Goal: Communication & Community: Answer question/provide support

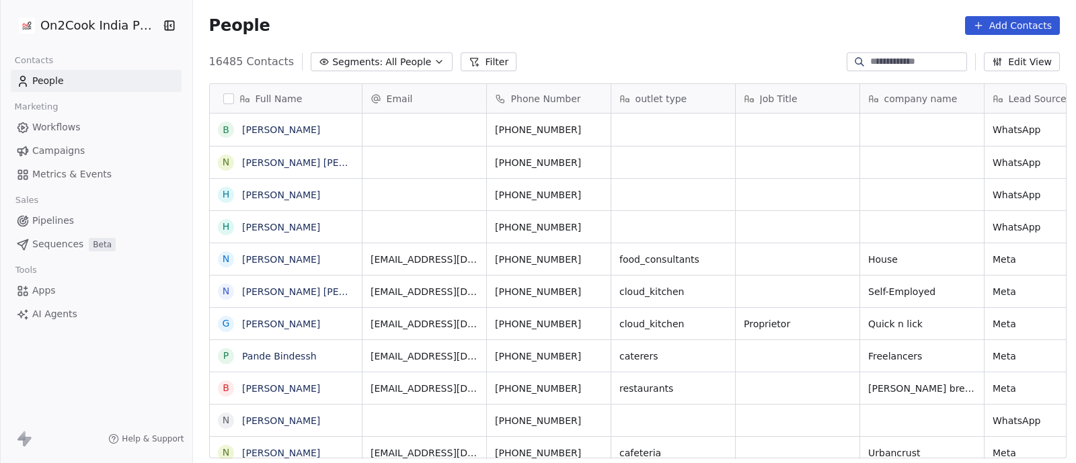
scroll to position [395, 876]
click at [434, 64] on icon "button" at bounding box center [439, 61] width 11 height 11
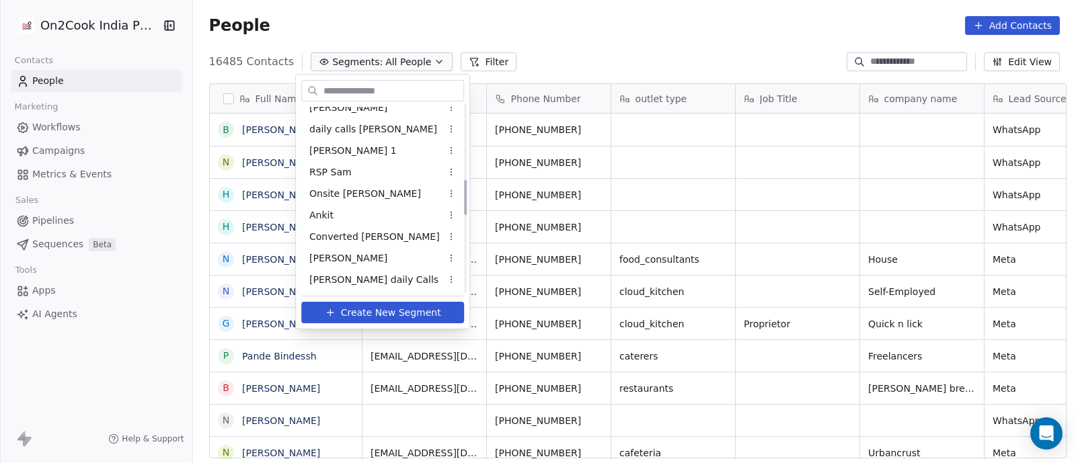
scroll to position [420, 0]
click at [321, 259] on span "[PERSON_NAME]" at bounding box center [348, 257] width 78 height 14
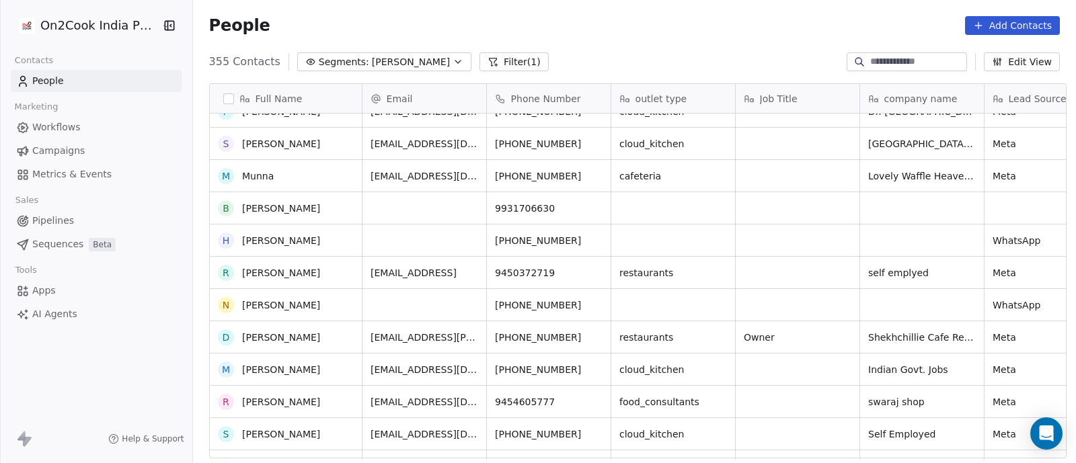
scroll to position [0, 0]
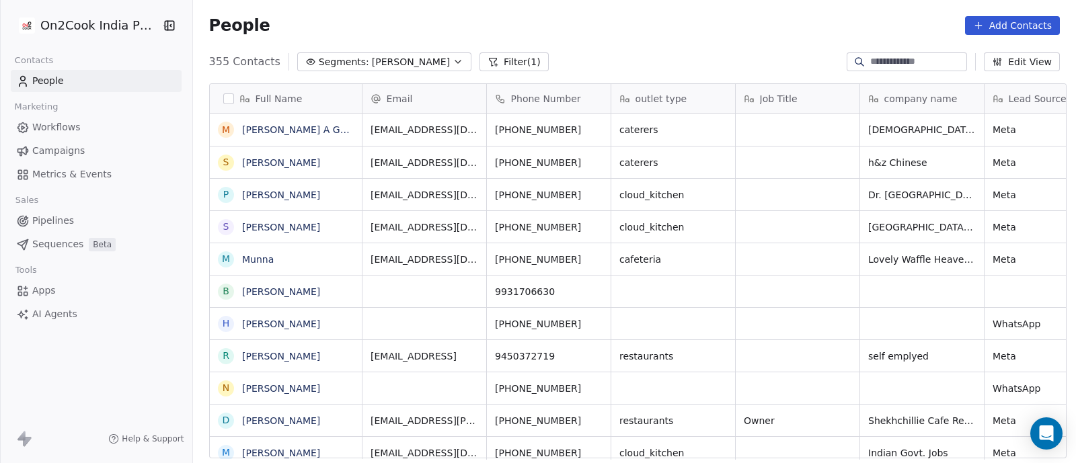
click at [415, 166] on span "[EMAIL_ADDRESS][DOMAIN_NAME]" at bounding box center [425, 162] width 108 height 13
click at [747, 169] on div "grid" at bounding box center [798, 163] width 124 height 32
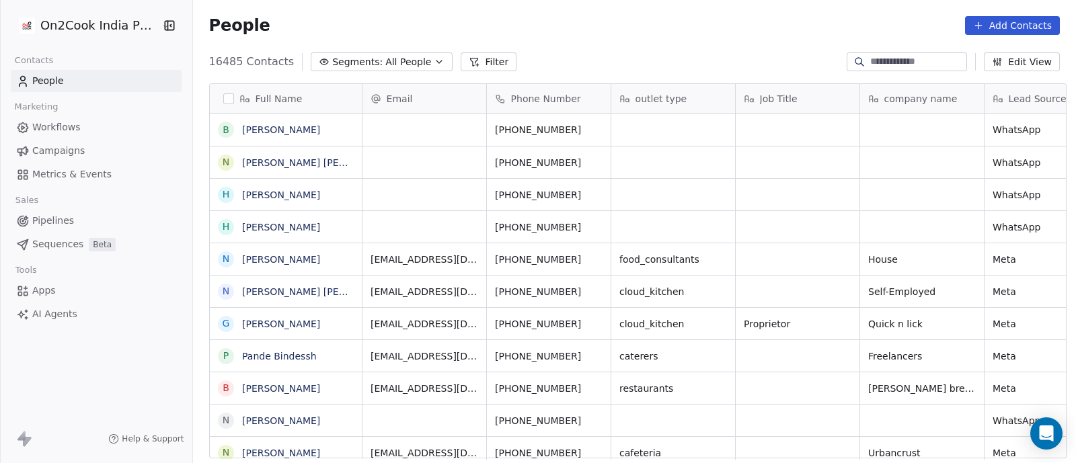
scroll to position [395, 876]
click at [434, 62] on icon "button" at bounding box center [439, 61] width 11 height 11
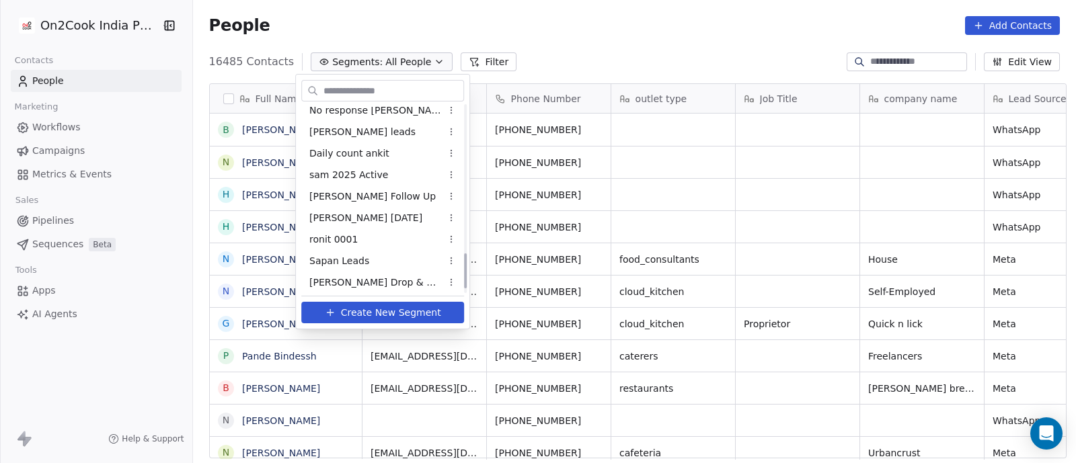
scroll to position [806, 0]
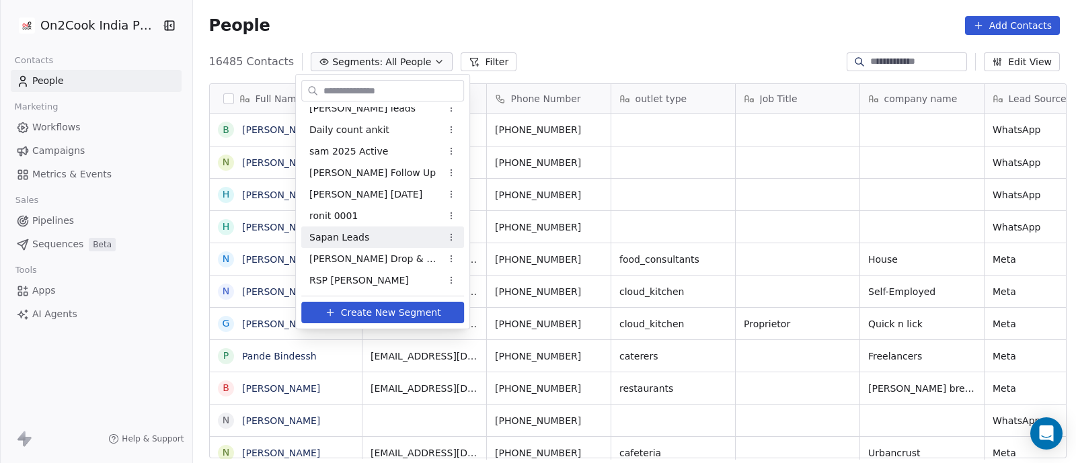
click at [344, 235] on span "Sapan Leads" at bounding box center [339, 238] width 60 height 14
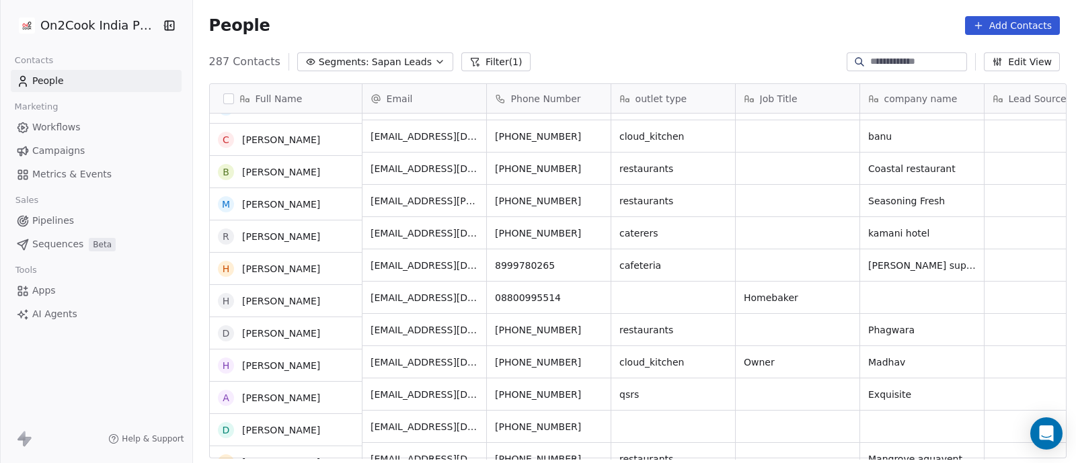
scroll to position [0, 0]
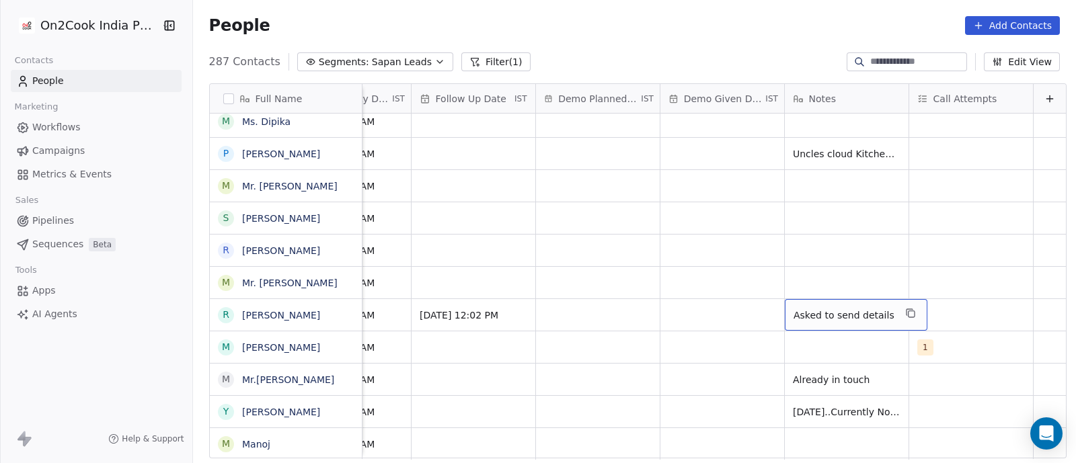
click at [794, 317] on span "Asked to send details" at bounding box center [844, 315] width 101 height 13
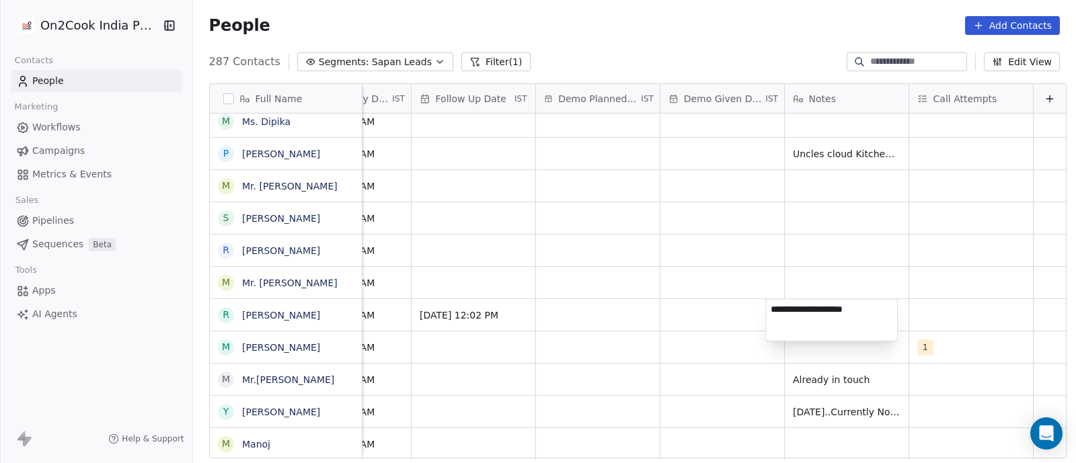
click at [771, 309] on textarea "**********" at bounding box center [831, 320] width 131 height 42
type textarea "**********"
click at [790, 270] on html "On2Cook India Pvt. Ltd. Contacts People Marketing Workflows Campaigns Metrics &…" at bounding box center [538, 231] width 1076 height 463
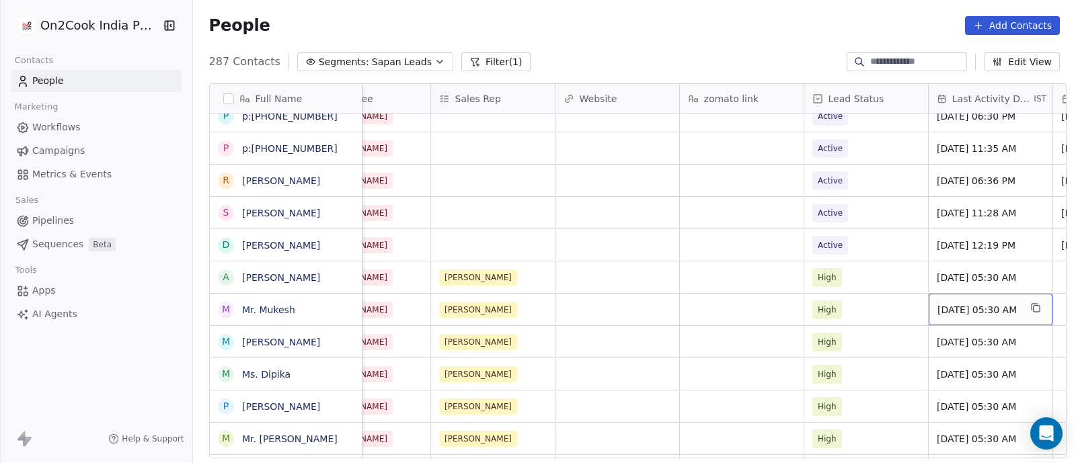
scroll to position [0, 1549]
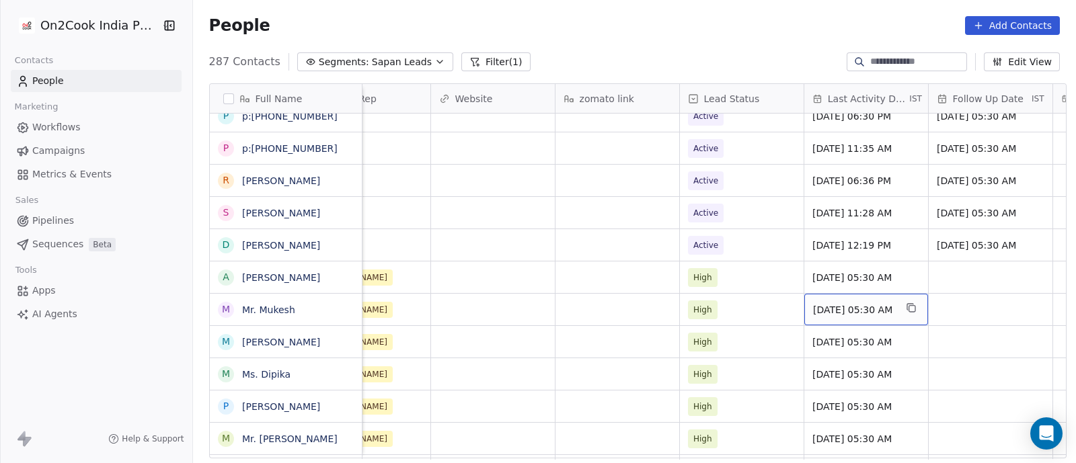
click at [844, 313] on span "[DATE] 05:30 AM" at bounding box center [854, 309] width 82 height 13
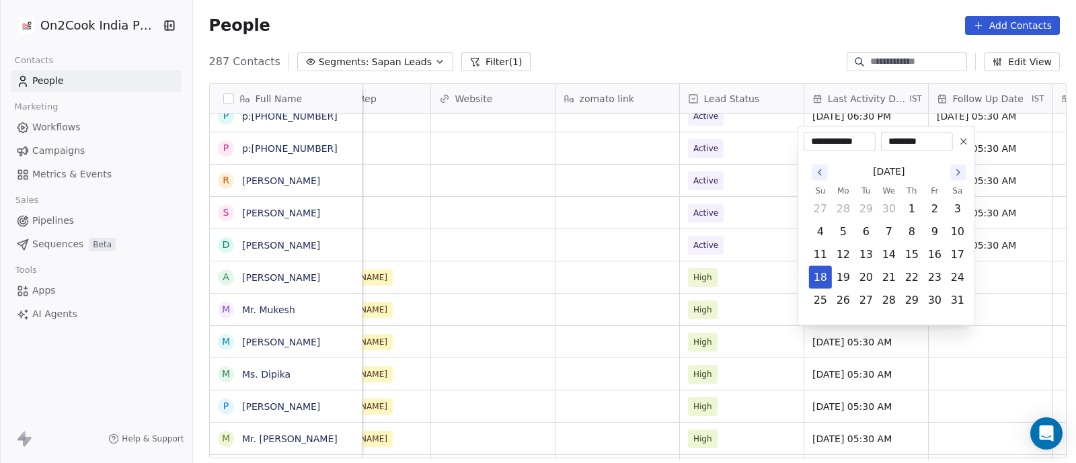
click at [958, 174] on icon "Go to the Next Month" at bounding box center [958, 172] width 11 height 11
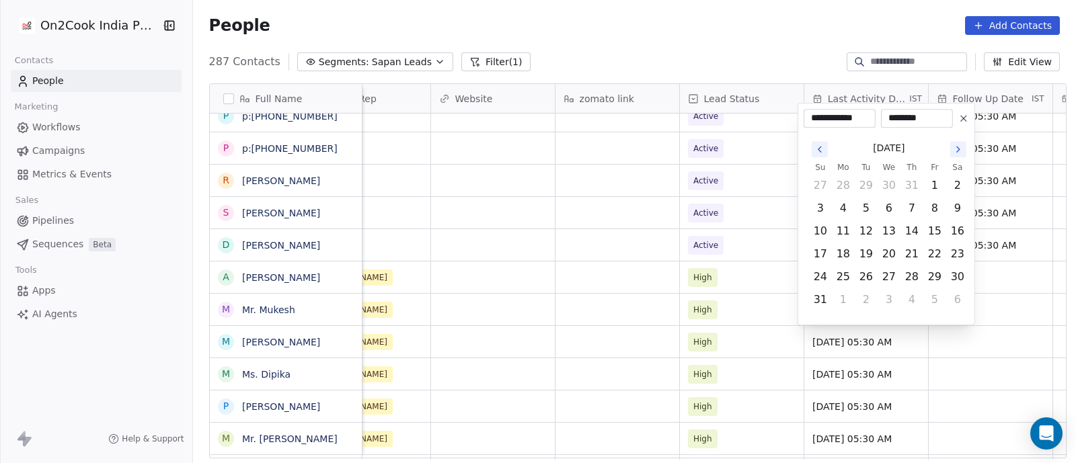
click at [957, 151] on icon "Go to the Next Month" at bounding box center [958, 149] width 3 height 5
click at [896, 279] on button "24" at bounding box center [889, 278] width 22 height 22
type input "**********"
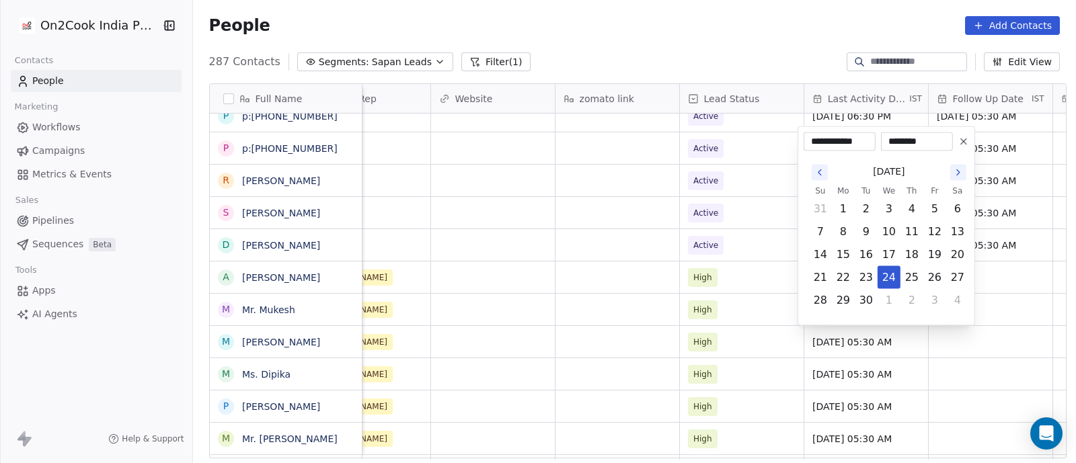
click at [765, 304] on html "On2Cook India Pvt. Ltd. Contacts People Marketing Workflows Campaigns Metrics &…" at bounding box center [538, 231] width 1076 height 463
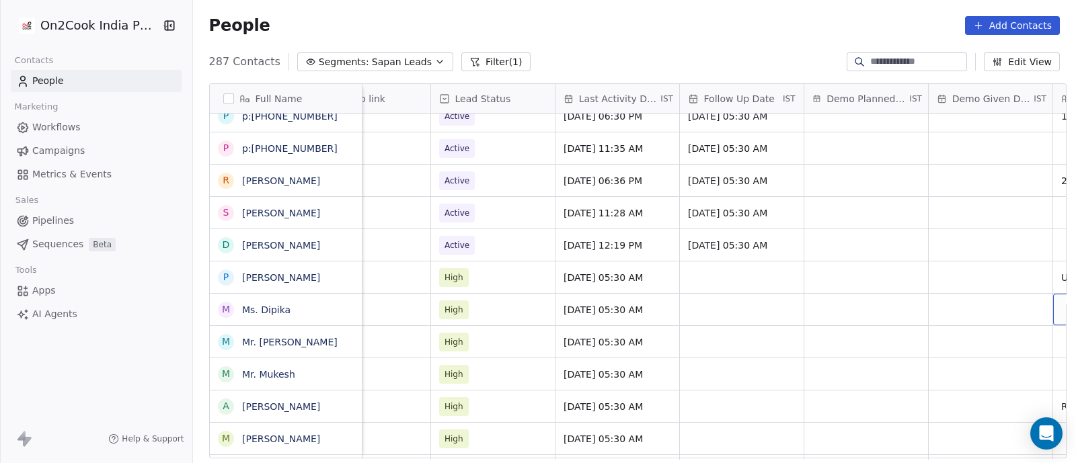
scroll to position [0, 1922]
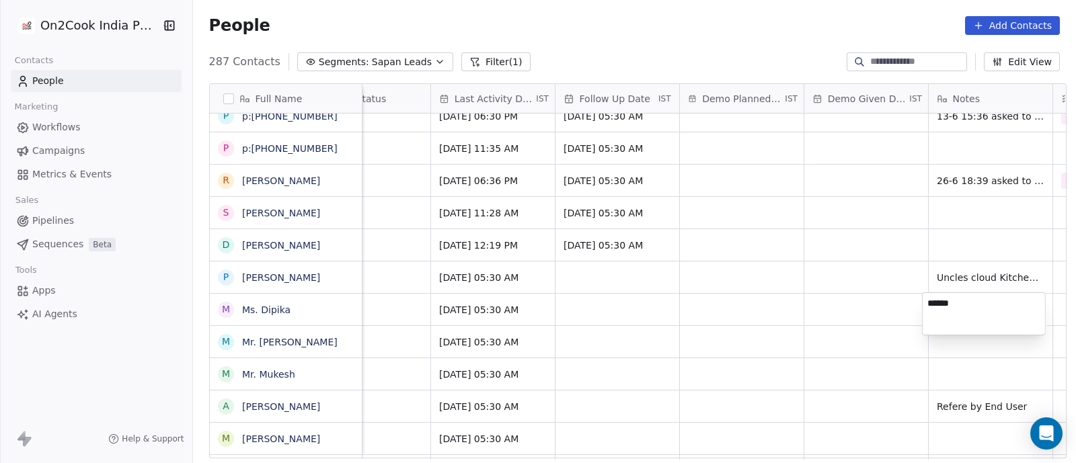
click at [931, 306] on textarea "******" at bounding box center [984, 314] width 122 height 42
type textarea "**********"
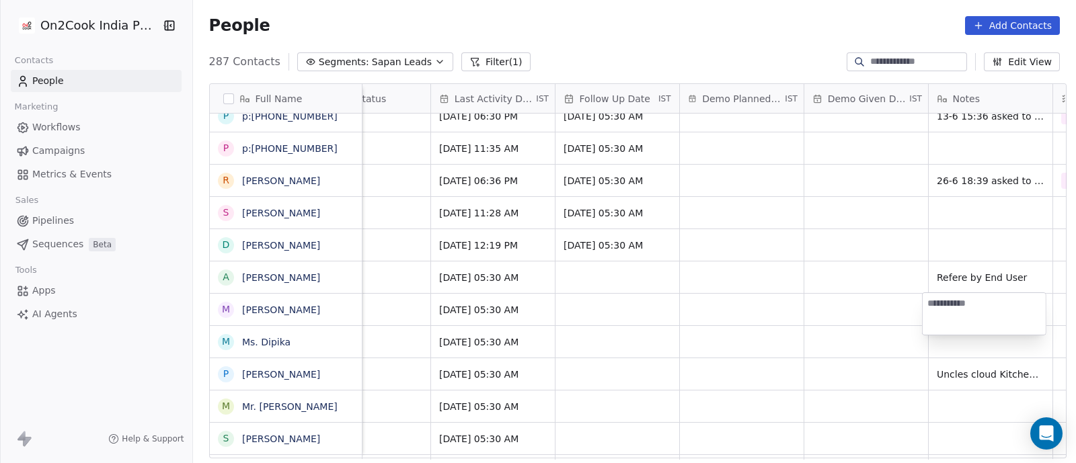
click at [767, 328] on html "On2Cook India Pvt. Ltd. Contacts People Marketing Workflows Campaigns Metrics &…" at bounding box center [538, 231] width 1076 height 463
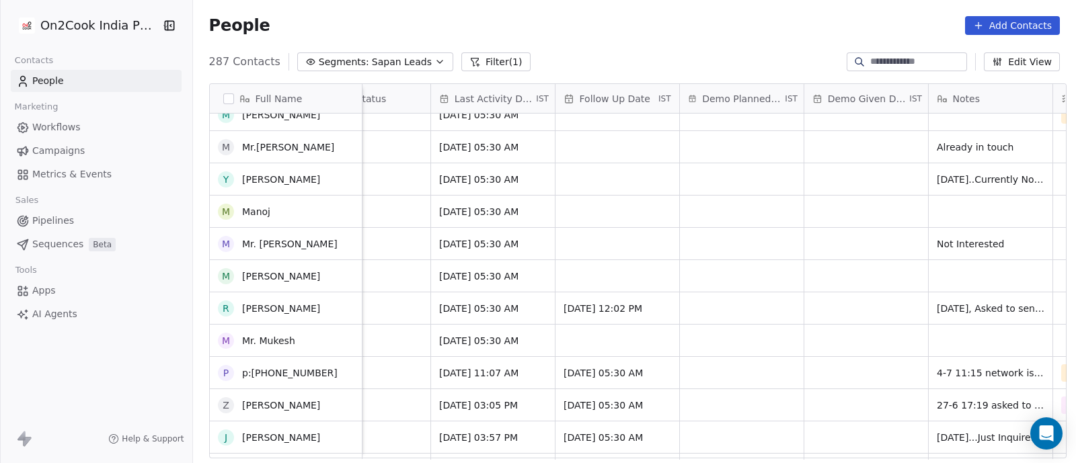
scroll to position [1681, 0]
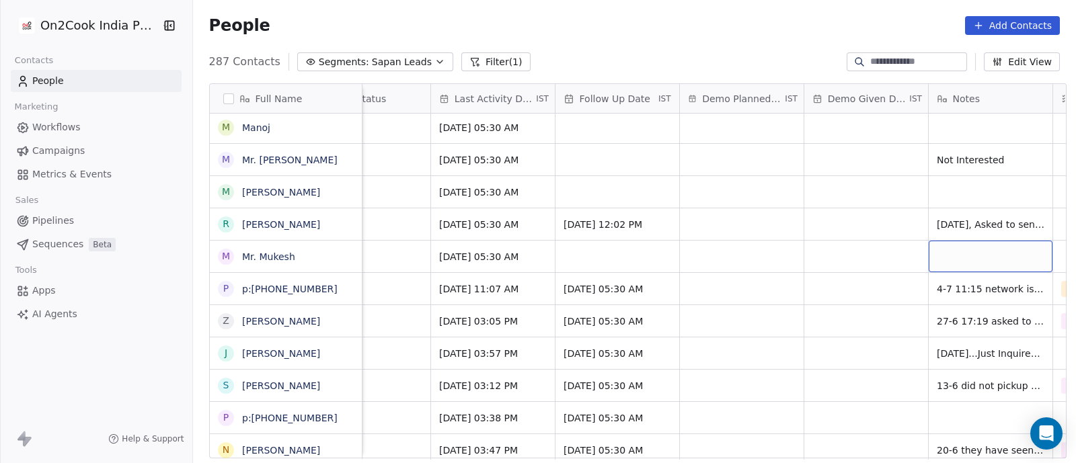
click at [952, 258] on div "grid" at bounding box center [991, 257] width 124 height 32
type textarea "**********"
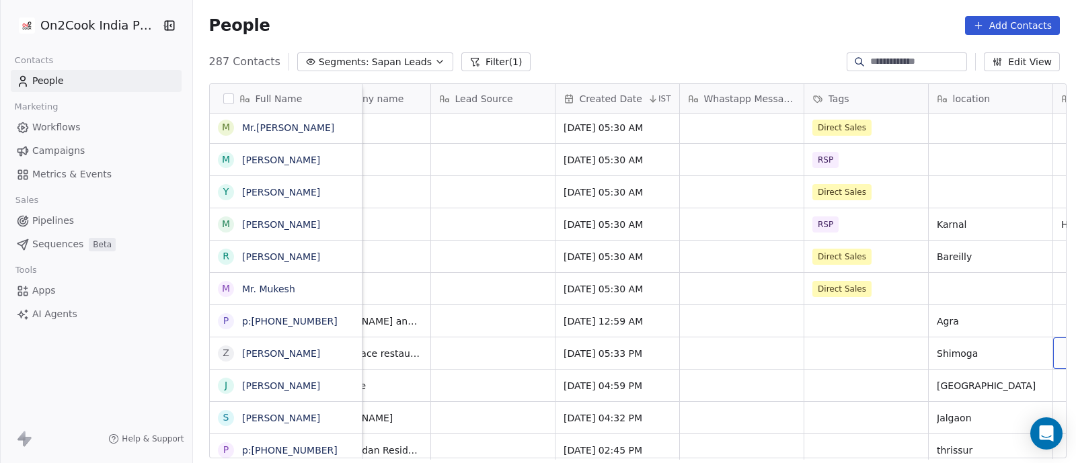
scroll to position [0, 678]
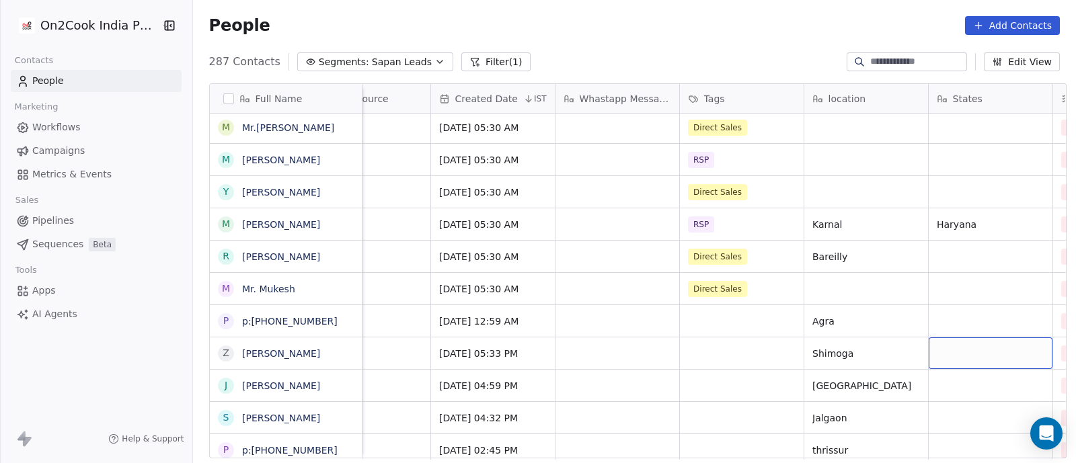
click at [960, 351] on div "grid" at bounding box center [991, 354] width 124 height 32
type textarea "*********"
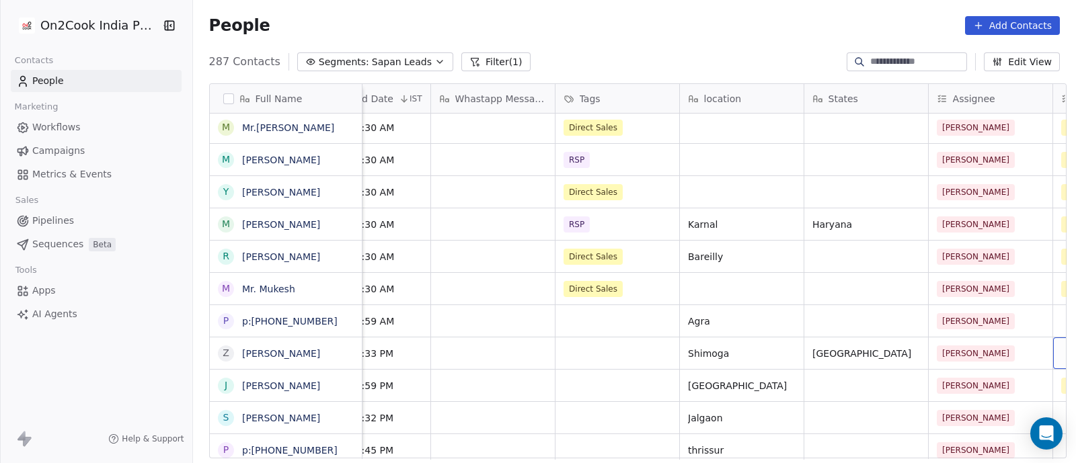
scroll to position [0, 927]
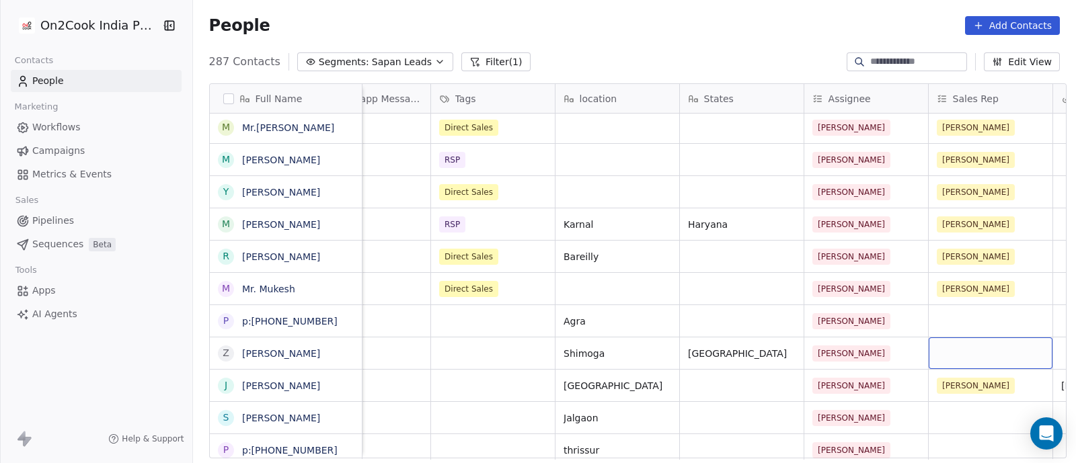
click at [1020, 360] on div "grid" at bounding box center [991, 354] width 124 height 32
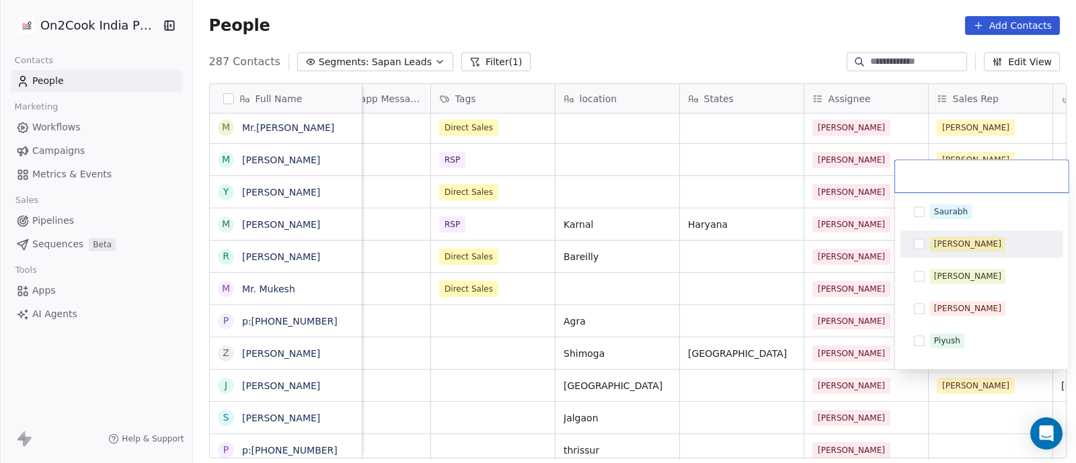
click at [917, 243] on button "Suggestions" at bounding box center [919, 244] width 11 height 11
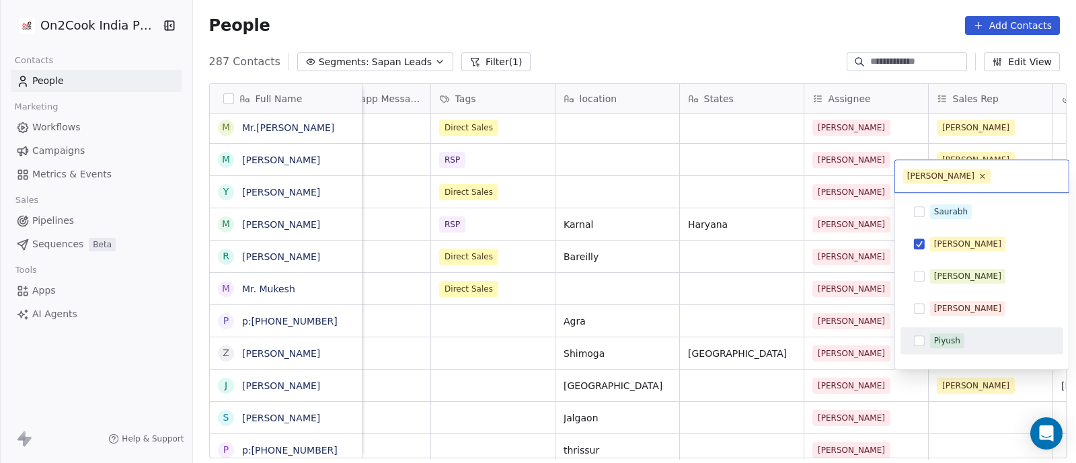
click at [874, 408] on html "On2Cook India Pvt. Ltd. Contacts People Marketing Workflows Campaigns Metrics &…" at bounding box center [538, 231] width 1076 height 463
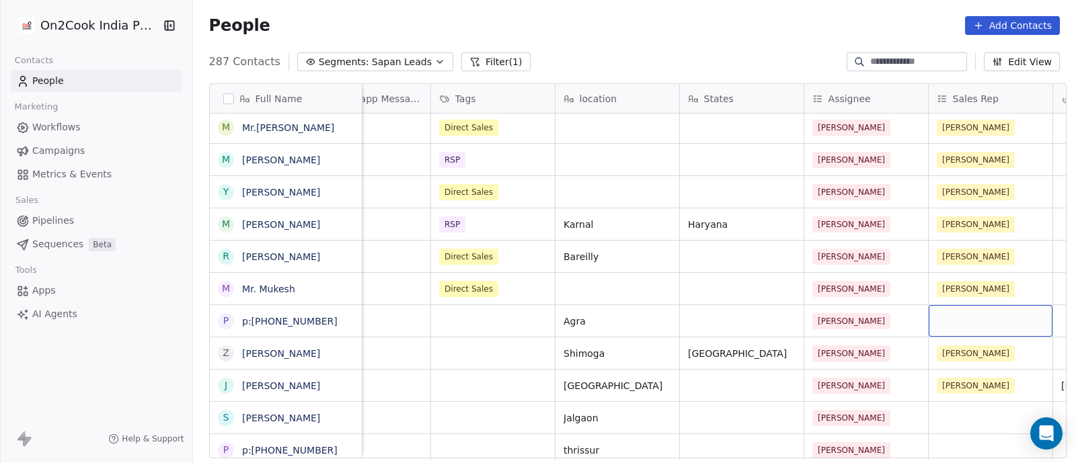
click at [953, 319] on div "grid" at bounding box center [991, 321] width 124 height 32
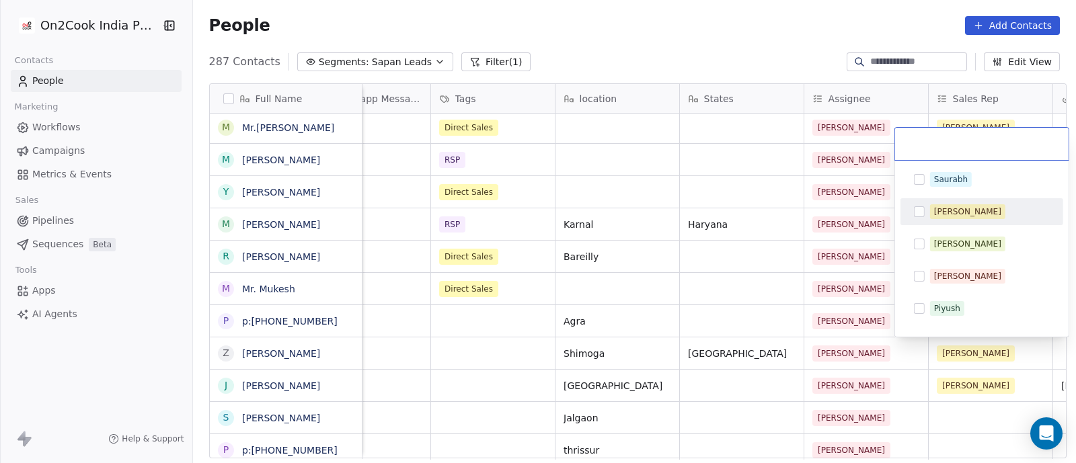
click at [923, 211] on button "Suggestions" at bounding box center [919, 211] width 11 height 11
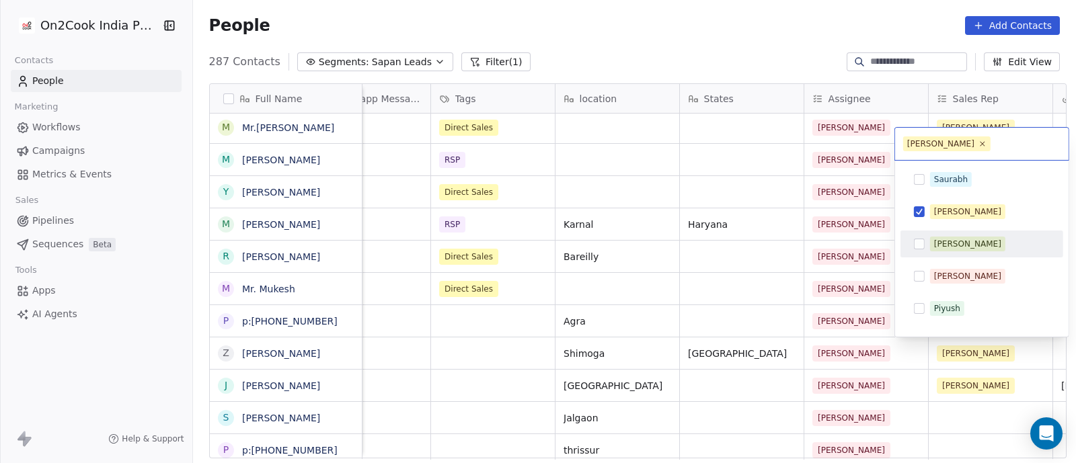
click at [881, 365] on html "On2Cook India Pvt. Ltd. Contacts People Marketing Workflows Campaigns Metrics &…" at bounding box center [538, 231] width 1076 height 463
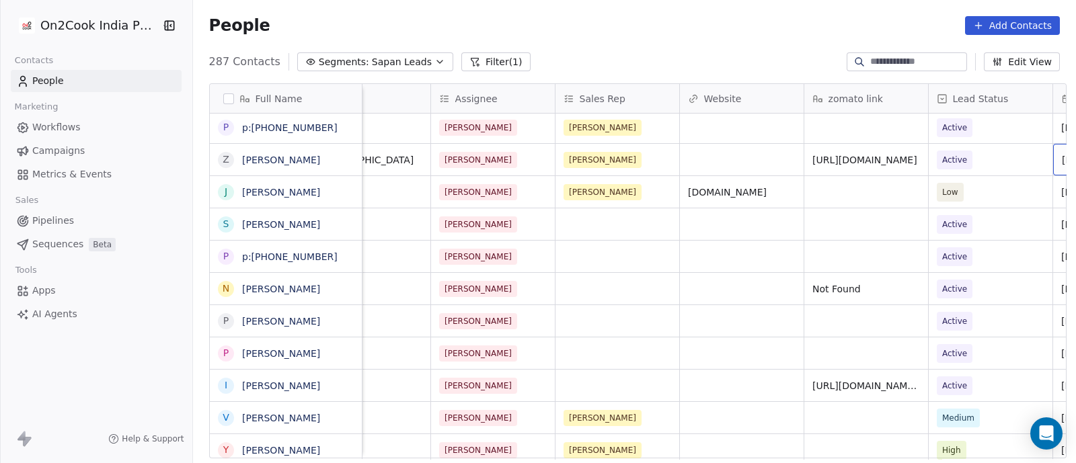
scroll to position [0, 1424]
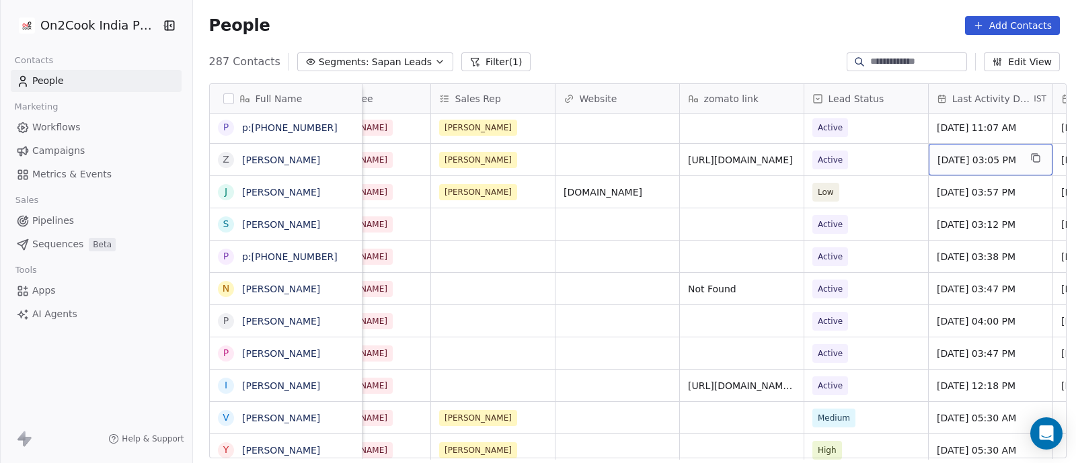
click at [975, 163] on span "[DATE] 03:05 PM" at bounding box center [979, 159] width 82 height 13
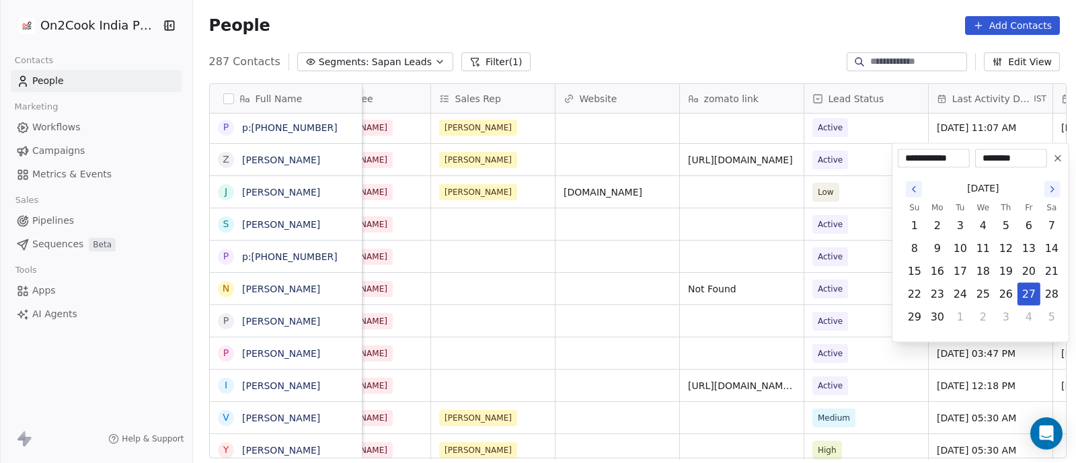
click at [1053, 190] on icon "Go to the Next Month" at bounding box center [1052, 189] width 11 height 11
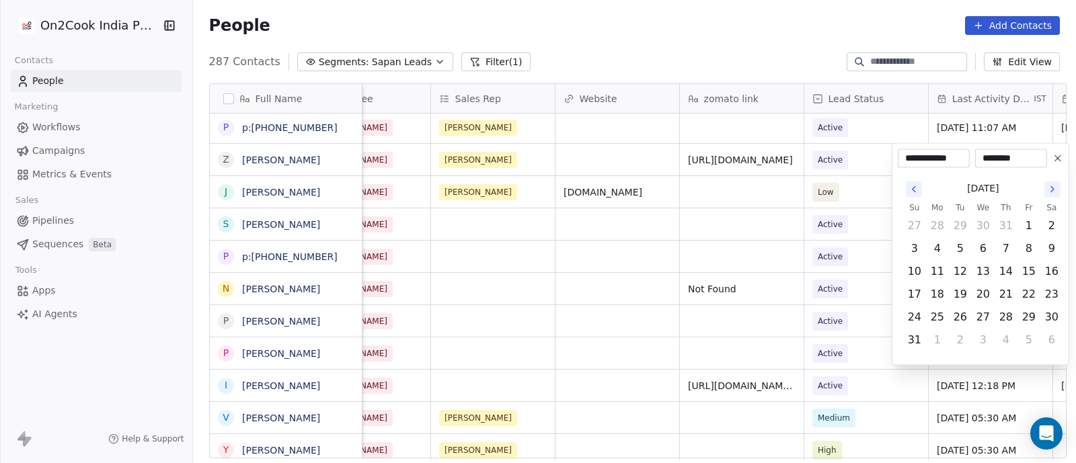
click at [1053, 190] on icon "Go to the Next Month" at bounding box center [1052, 189] width 11 height 11
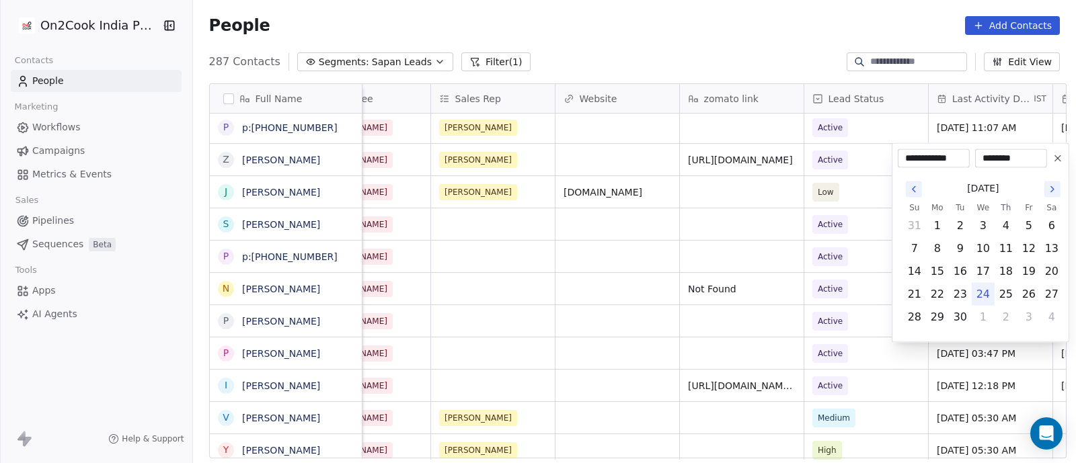
click at [983, 293] on button "24" at bounding box center [984, 295] width 22 height 22
type input "**********"
click at [882, 358] on html "On2Cook India Pvt. Ltd. Contacts People Marketing Workflows Campaigns Metrics &…" at bounding box center [538, 231] width 1076 height 463
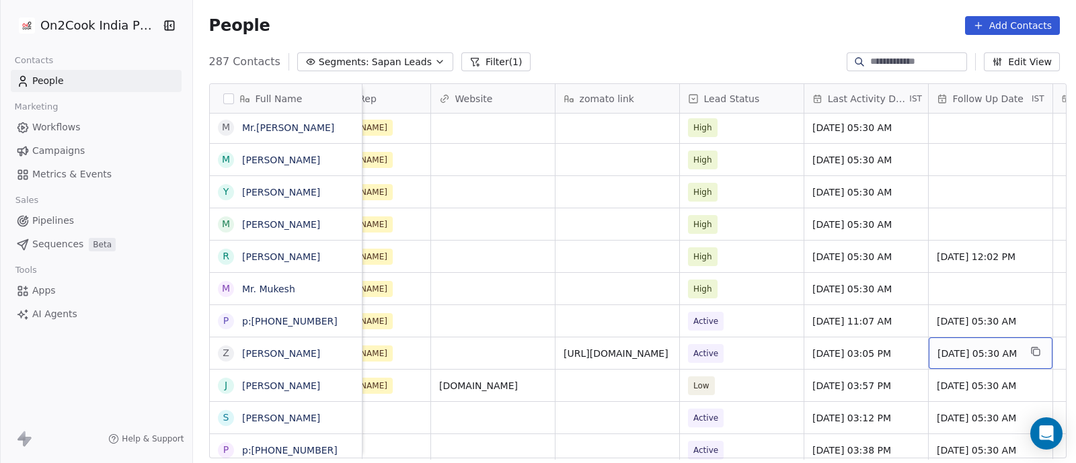
scroll to position [0, 1673]
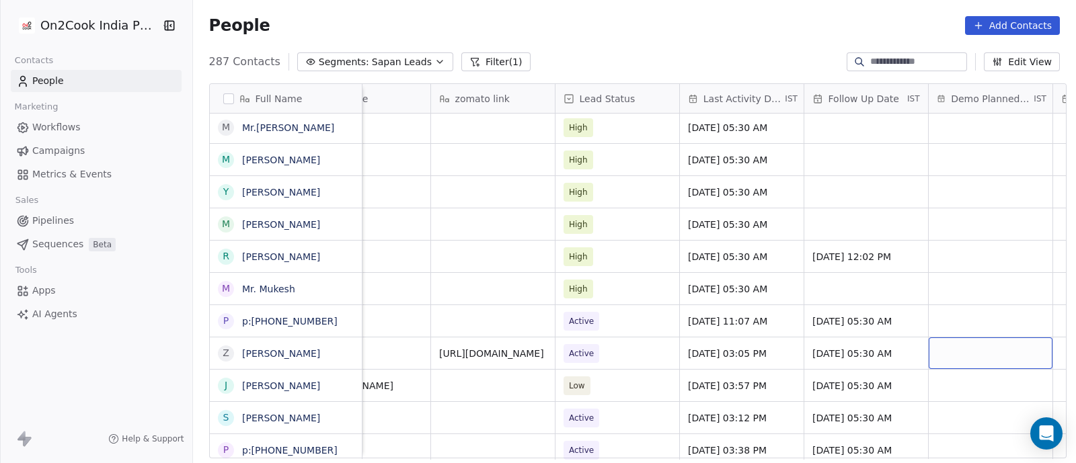
click at [931, 350] on div "grid" at bounding box center [991, 354] width 124 height 32
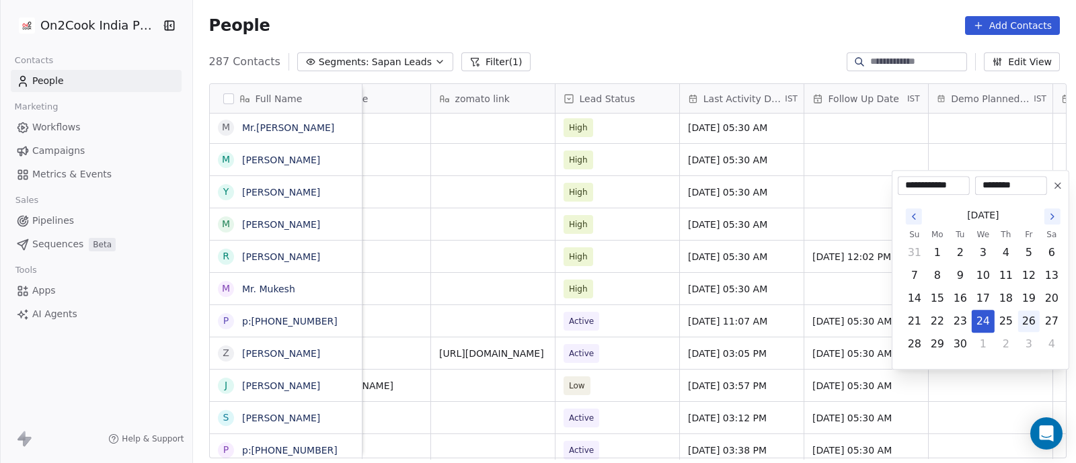
click at [1028, 321] on button "26" at bounding box center [1029, 322] width 22 height 22
type input "**********"
click at [991, 392] on html "On2Cook India Pvt. Ltd. Contacts People Marketing Workflows Campaigns Metrics &…" at bounding box center [538, 231] width 1076 height 463
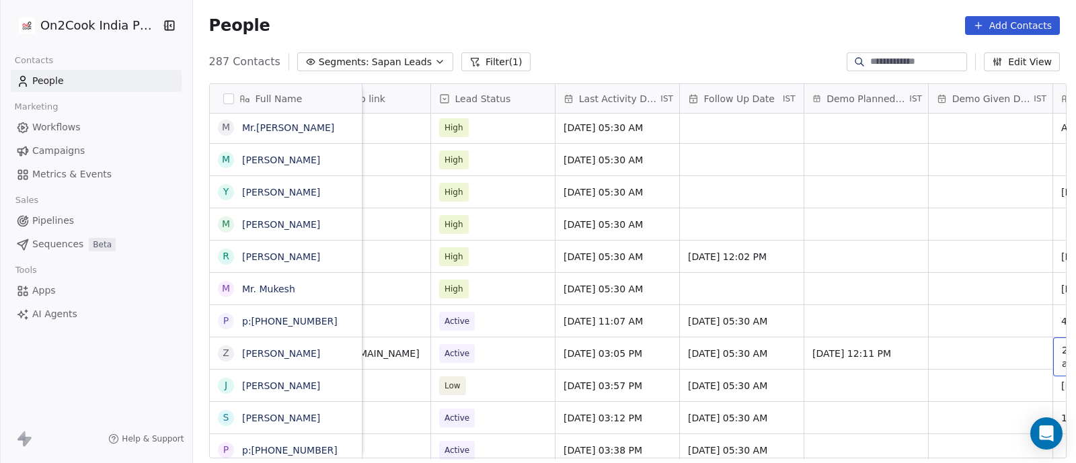
scroll to position [0, 1922]
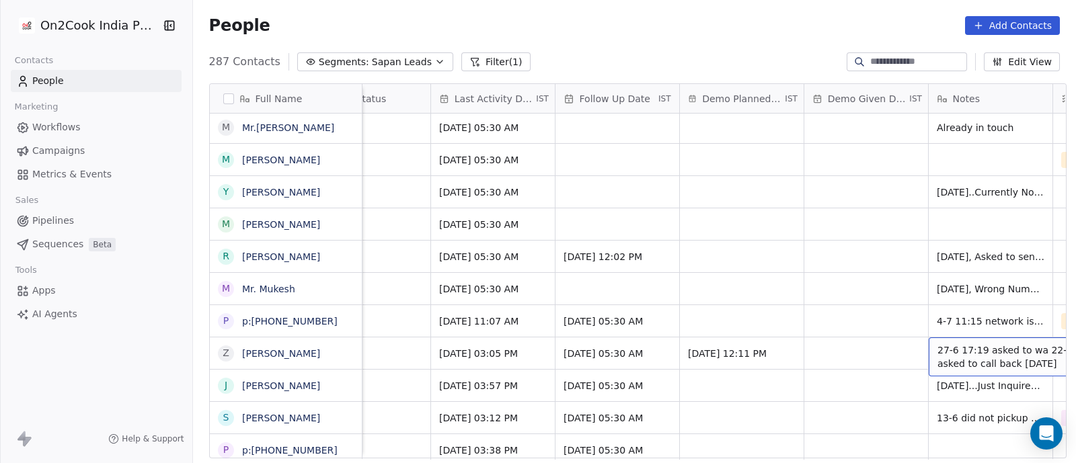
click at [938, 349] on span "27-6 17:19 asked to wa 22-5 asked to call back [DATE]" at bounding box center [1018, 357] width 160 height 27
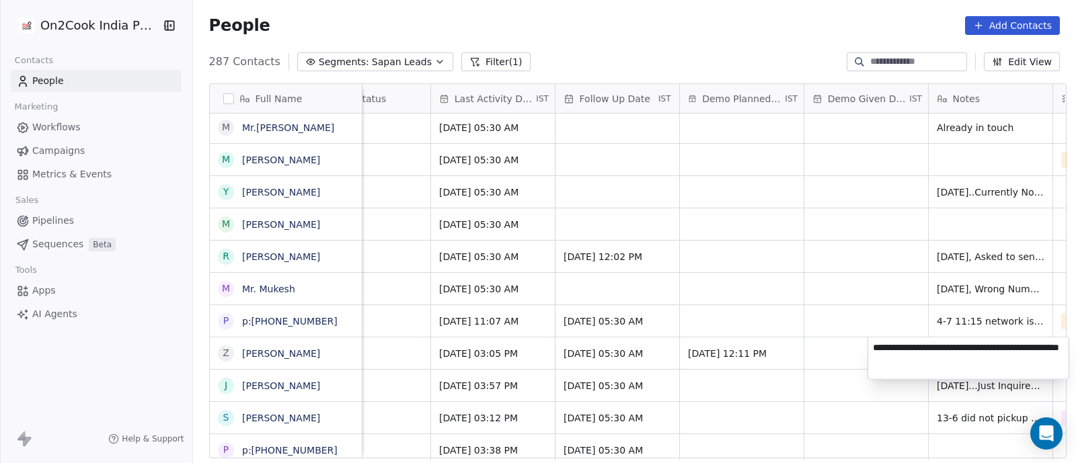
click at [873, 348] on textarea "**********" at bounding box center [968, 359] width 200 height 42
type textarea "**********"
click at [879, 318] on html "On2Cook India Pvt. Ltd. Contacts People Marketing Workflows Campaigns Metrics &…" at bounding box center [538, 231] width 1076 height 463
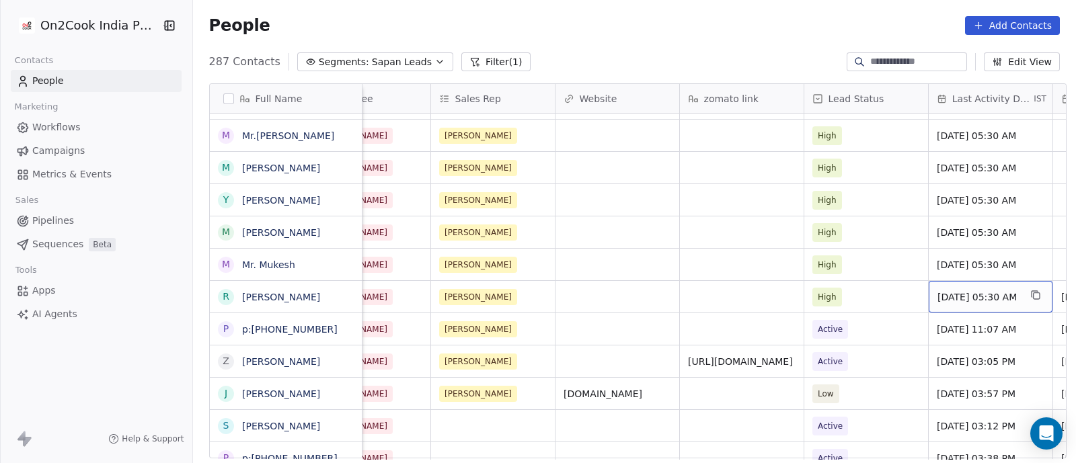
scroll to position [0, 1549]
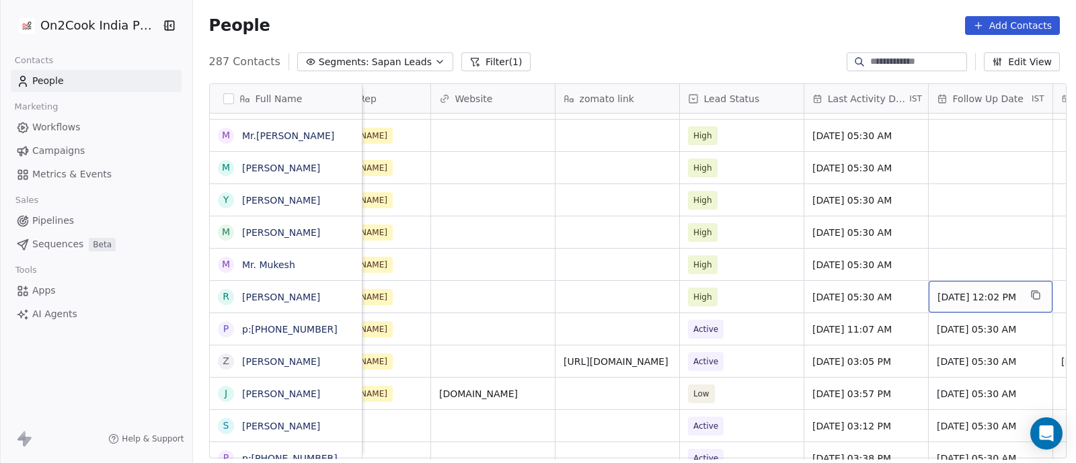
click at [931, 308] on div "[DATE] 12:02 PM" at bounding box center [991, 297] width 124 height 32
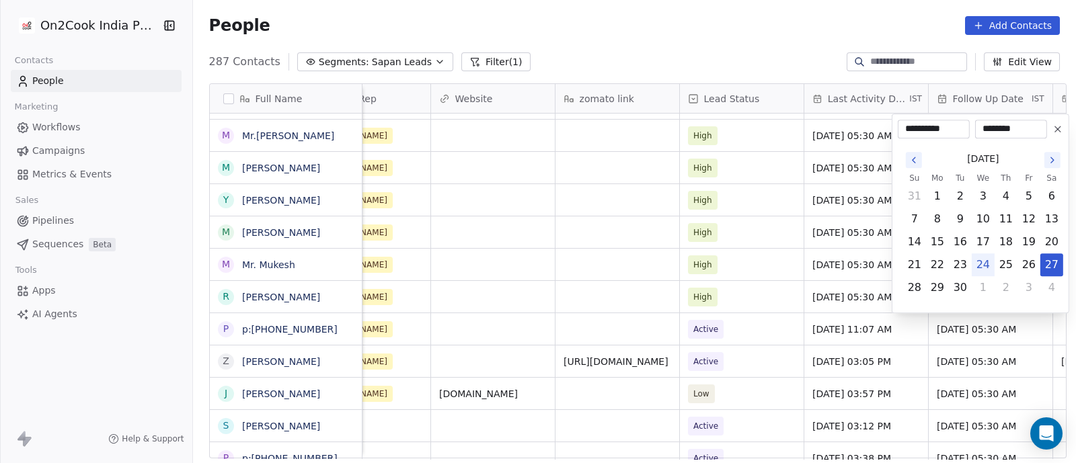
click at [905, 327] on html "On2Cook India Pvt. Ltd. Contacts People Marketing Workflows Campaigns Metrics &…" at bounding box center [538, 231] width 1076 height 463
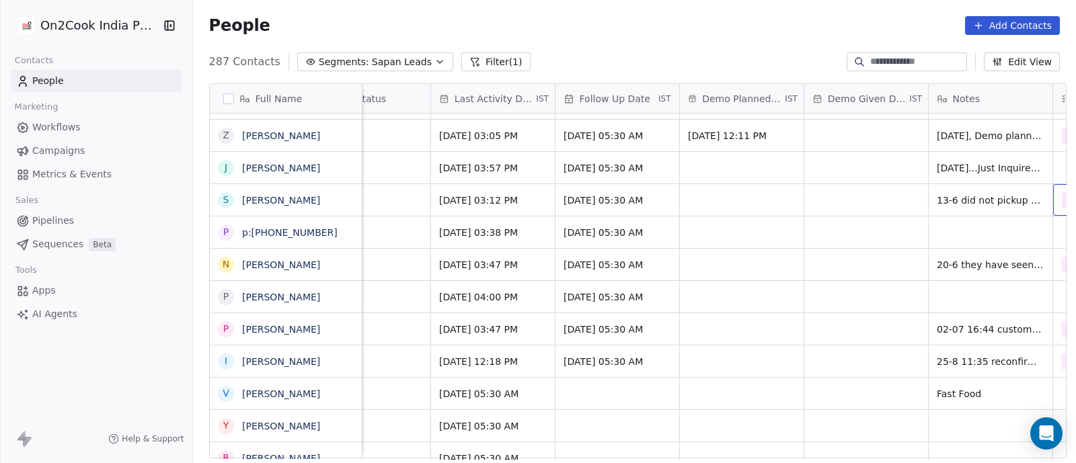
scroll to position [0, 2047]
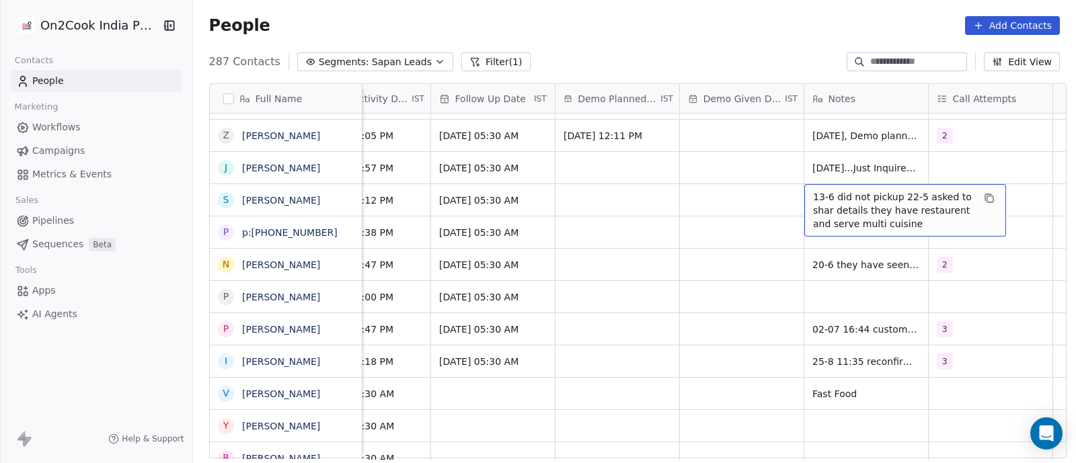
click at [829, 198] on span "13-6 did not pickup 22-5 asked to shar details they have restaurent and serve m…" at bounding box center [893, 210] width 160 height 40
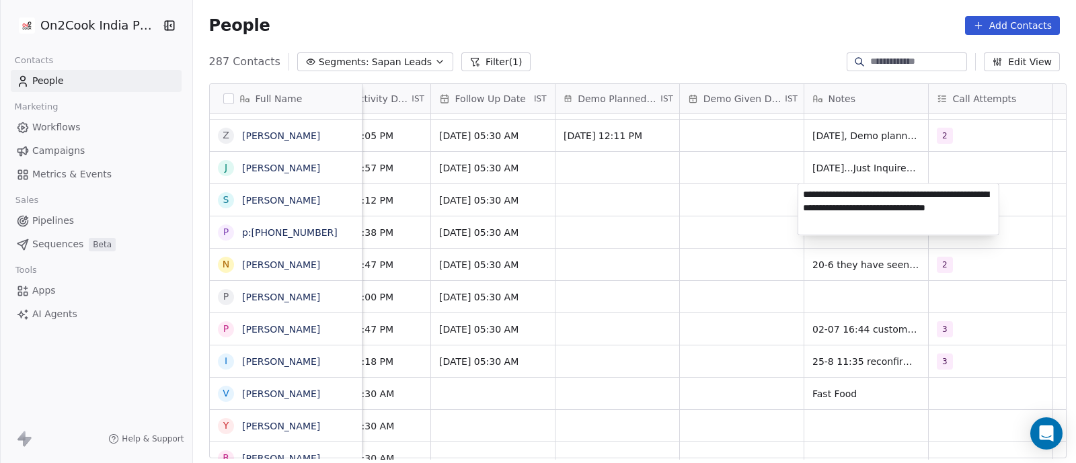
click at [802, 194] on textarea "**********" at bounding box center [898, 209] width 200 height 51
type textarea "**********"
click at [779, 217] on html "On2Cook India Pvt. Ltd. Contacts People Marketing Workflows Campaigns Metrics &…" at bounding box center [538, 231] width 1076 height 463
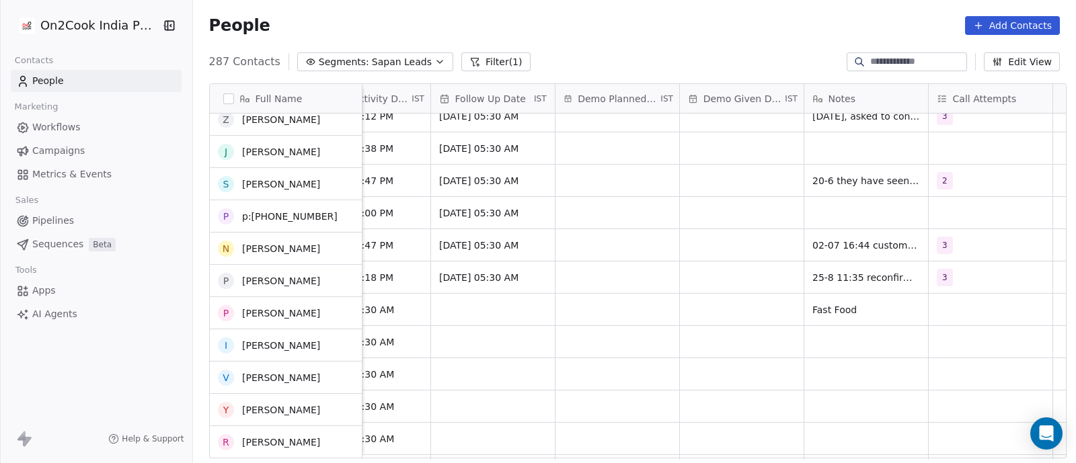
scroll to position [1641, 0]
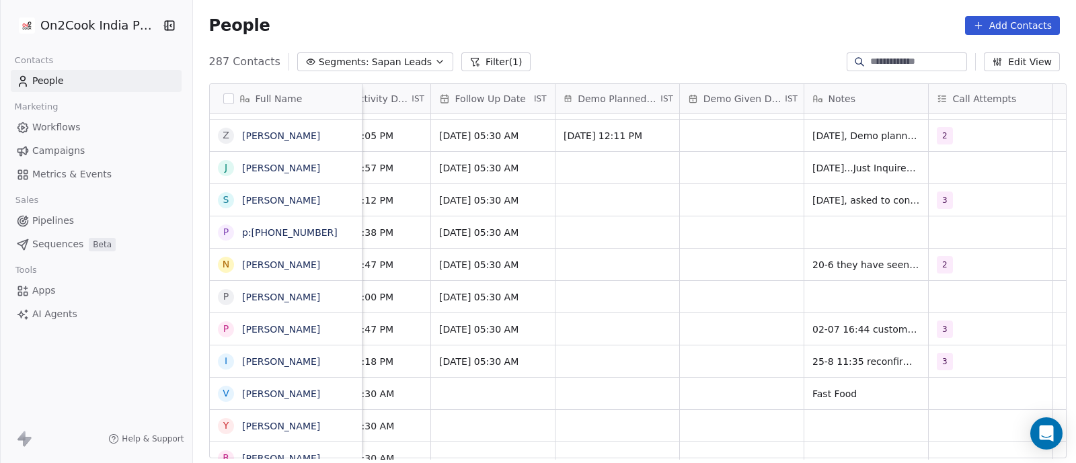
click at [603, 231] on div "grid" at bounding box center [618, 233] width 124 height 32
click at [533, 229] on div "[DATE] 05:30 AM" at bounding box center [493, 233] width 124 height 32
click at [609, 230] on div "grid" at bounding box center [618, 233] width 124 height 32
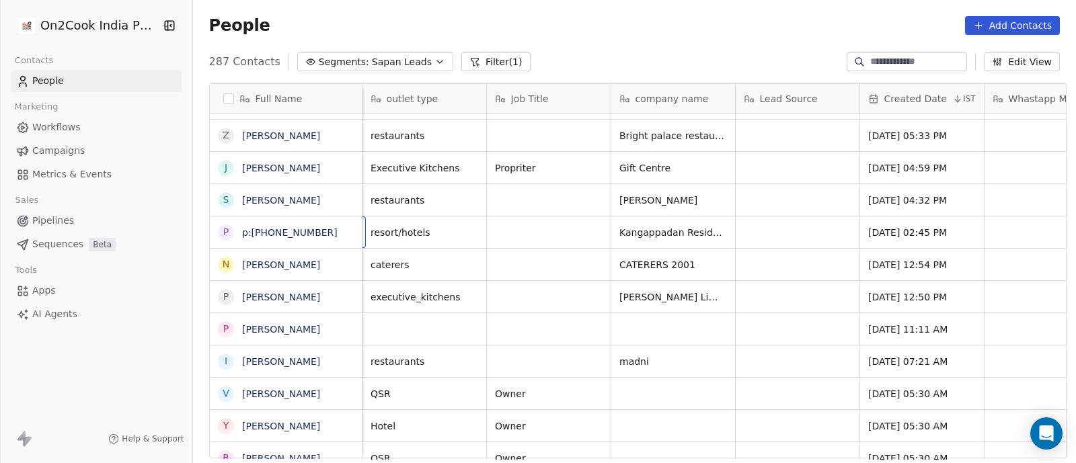
scroll to position [0, 124]
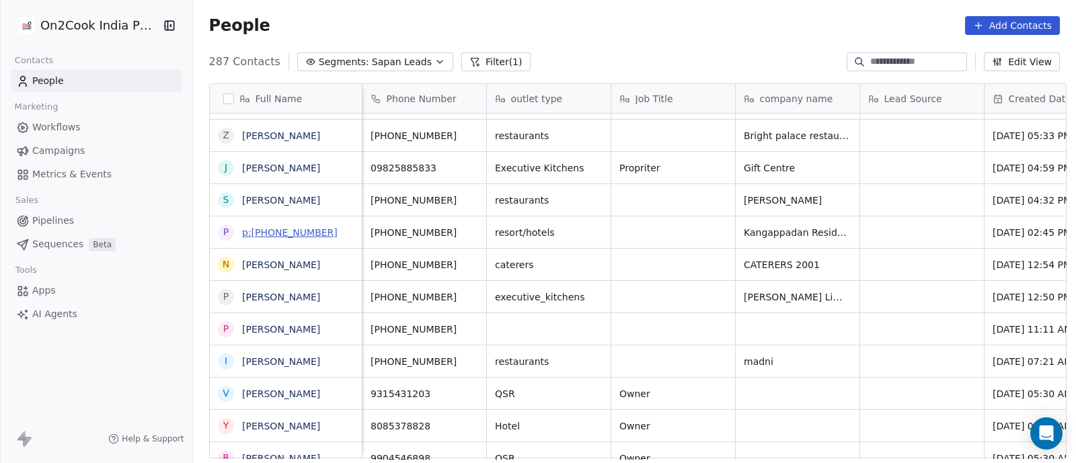
click at [296, 238] on link "p:[PHONE_NUMBER]" at bounding box center [290, 232] width 96 height 11
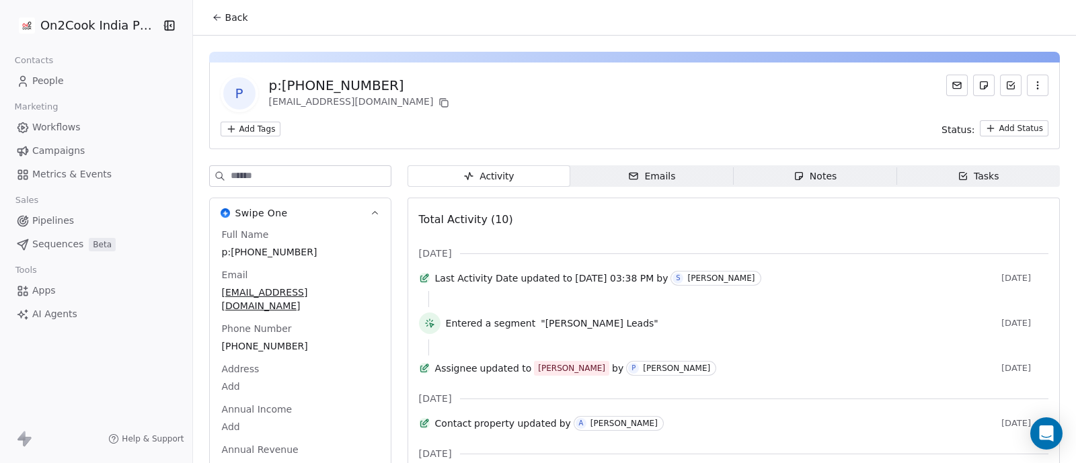
click at [229, 22] on span "Back" at bounding box center [236, 17] width 23 height 13
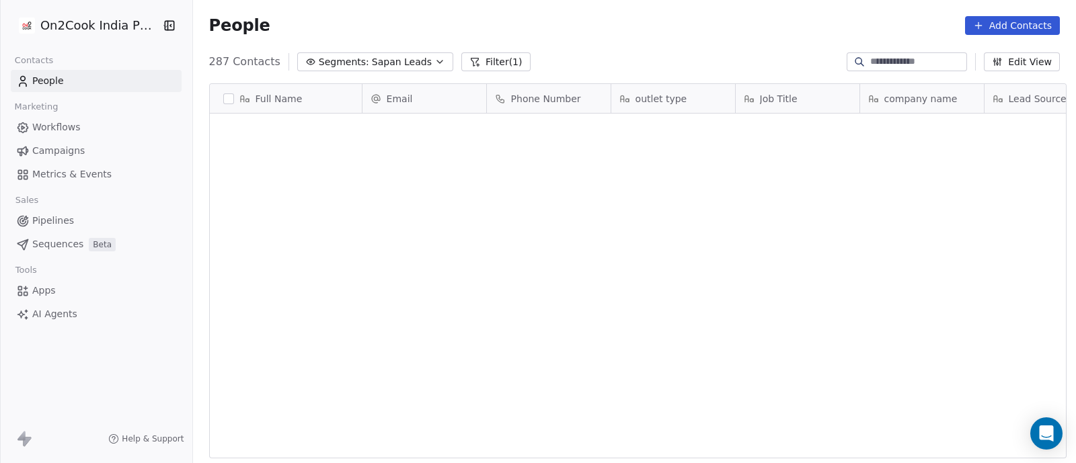
scroll to position [395, 876]
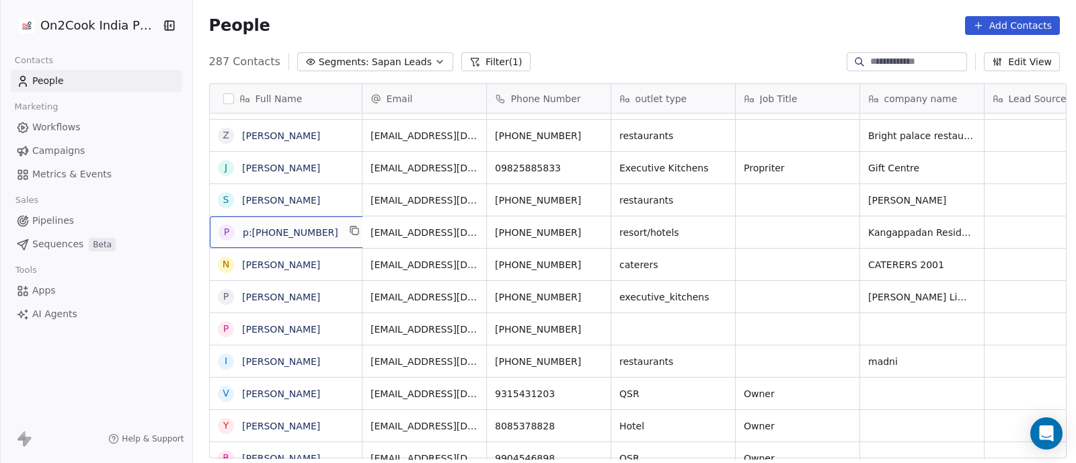
click at [326, 231] on div "p p:[PHONE_NUMBER]" at bounding box center [290, 233] width 161 height 32
drag, startPoint x: 312, startPoint y: 227, endPoint x: 211, endPoint y: 227, distance: 100.9
click at [211, 227] on textarea "**********" at bounding box center [279, 238] width 151 height 42
type textarea "*"
type textarea "**********"
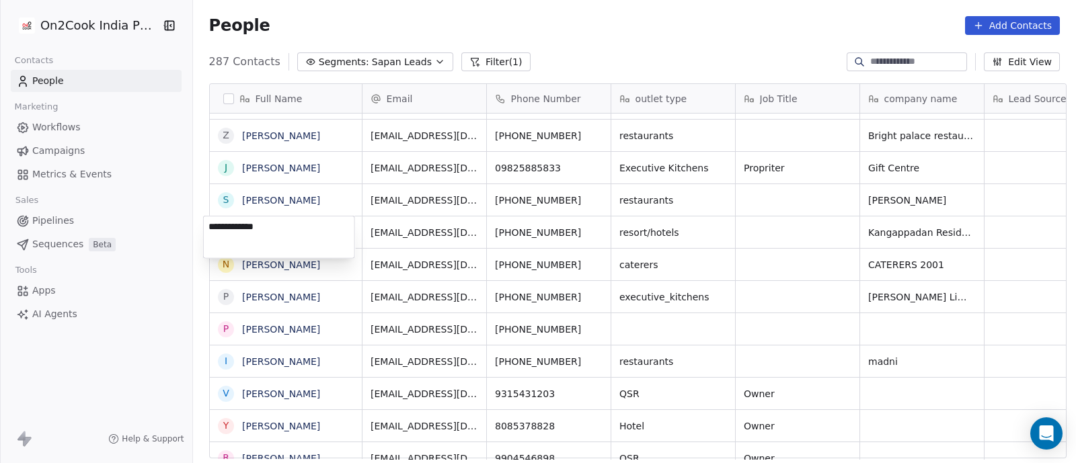
click at [760, 235] on html "On2Cook India Pvt. Ltd. Contacts People Marketing Workflows Campaigns Metrics &…" at bounding box center [538, 231] width 1076 height 463
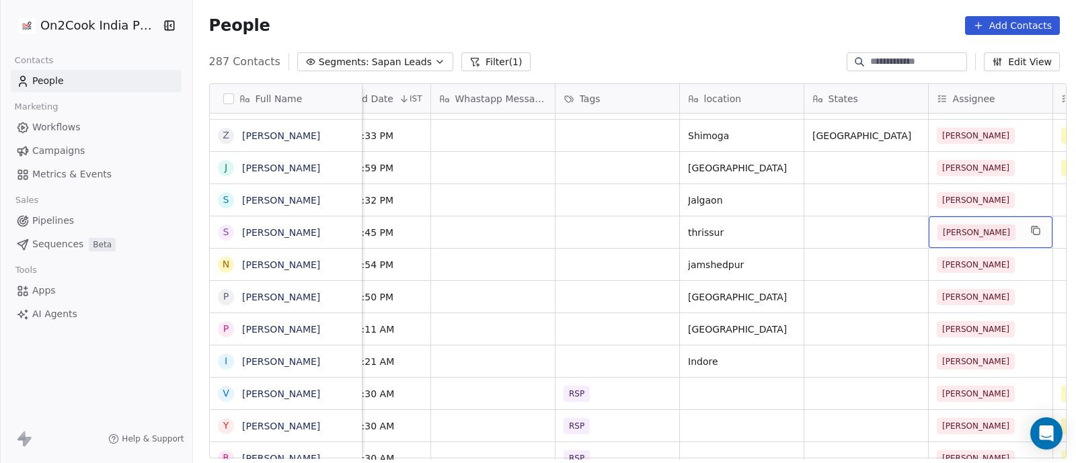
scroll to position [0, 927]
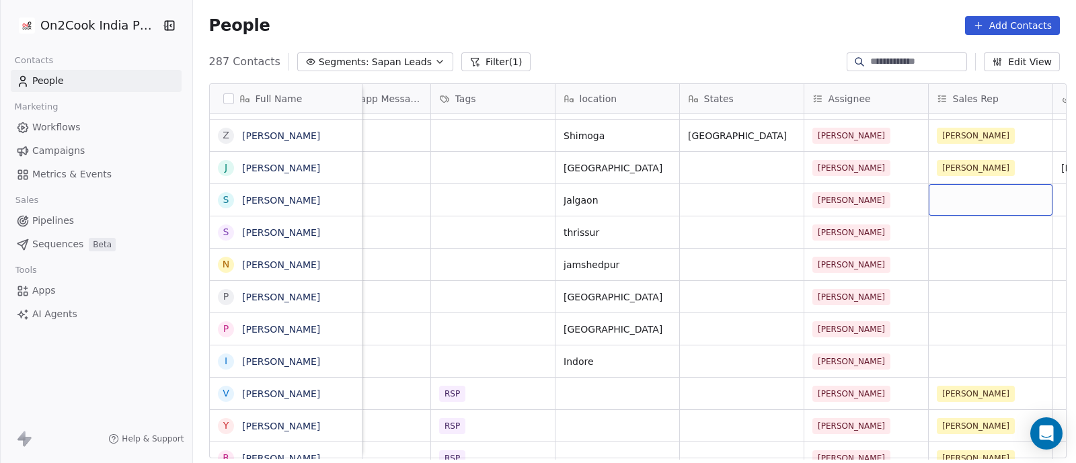
click at [954, 203] on div "grid" at bounding box center [991, 200] width 124 height 32
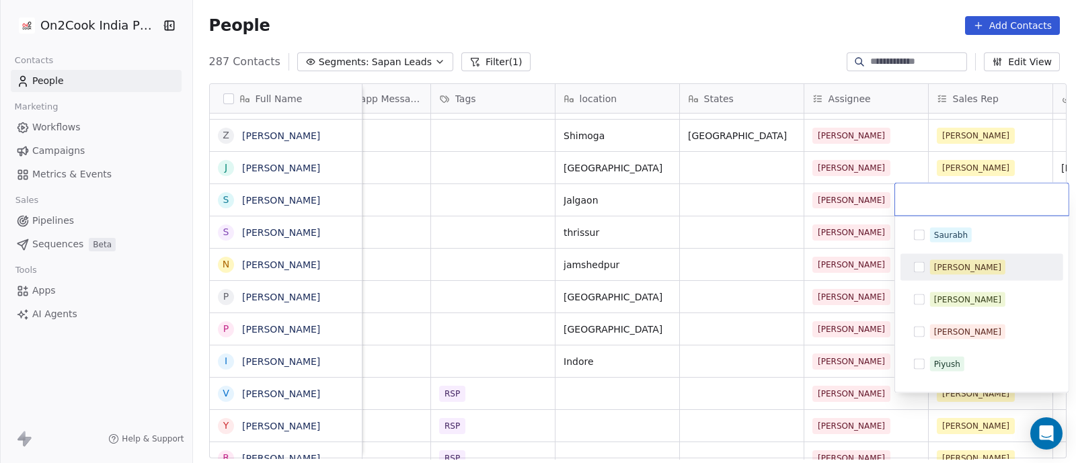
click at [921, 270] on button "Suggestions" at bounding box center [919, 267] width 11 height 11
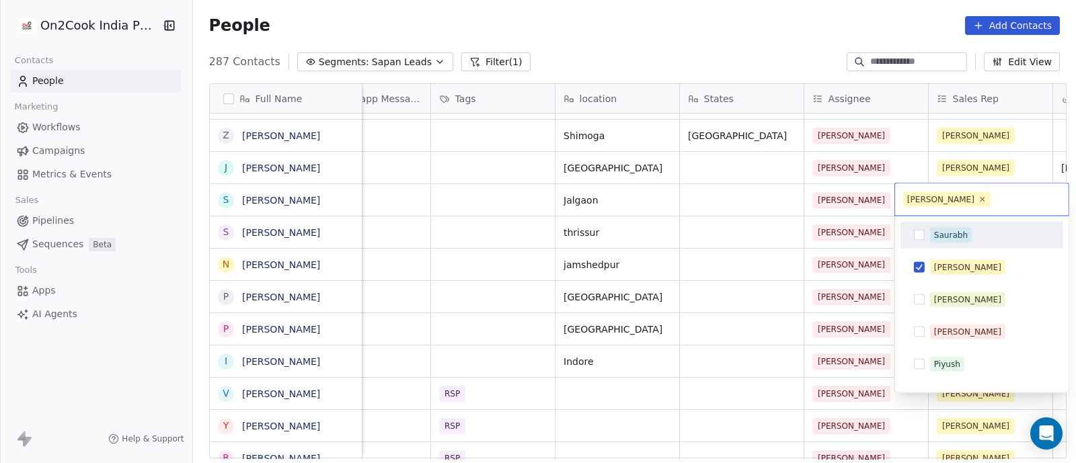
click at [853, 234] on html "On2Cook India Pvt. Ltd. Contacts People Marketing Workflows Campaigns Metrics &…" at bounding box center [538, 231] width 1076 height 463
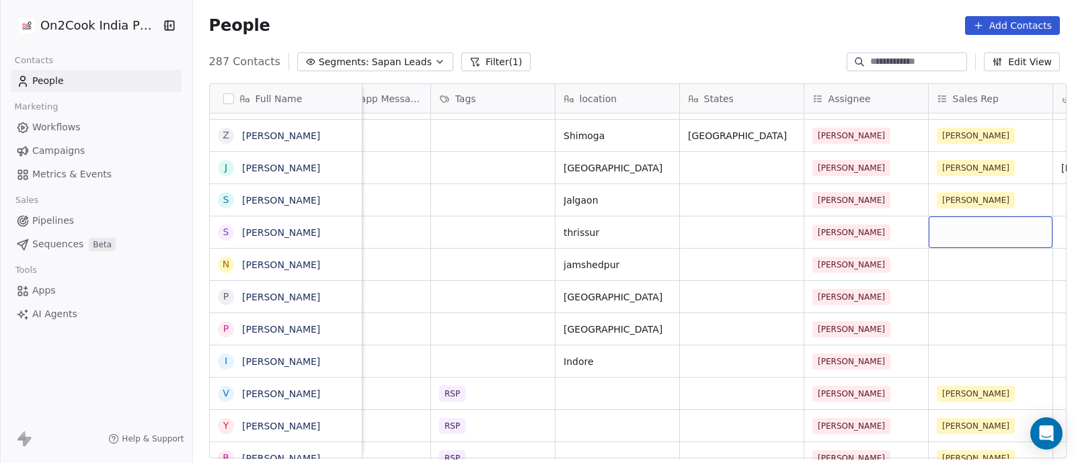
click at [944, 226] on div "grid" at bounding box center [991, 233] width 124 height 32
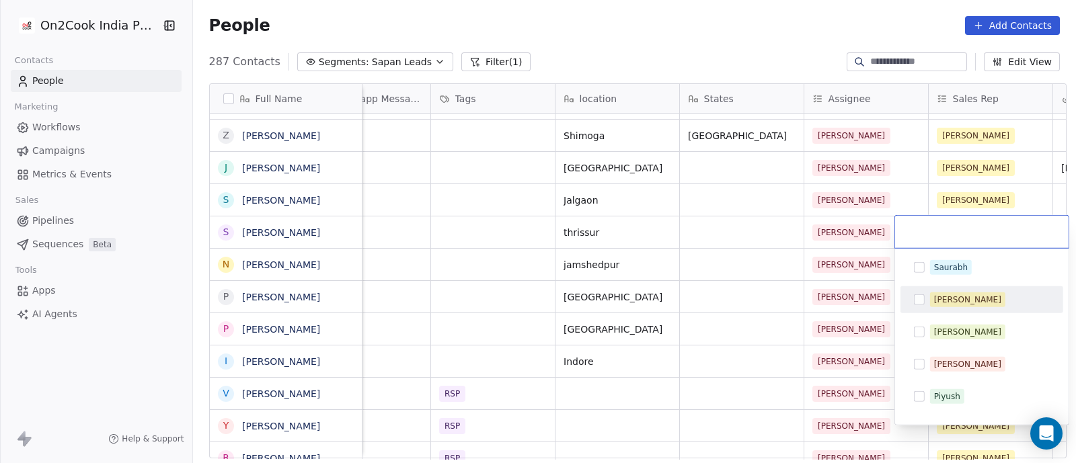
click at [917, 298] on button "Suggestions" at bounding box center [919, 300] width 11 height 11
click at [854, 261] on html "On2Cook India Pvt. Ltd. Contacts People Marketing Workflows Campaigns Metrics &…" at bounding box center [538, 231] width 1076 height 463
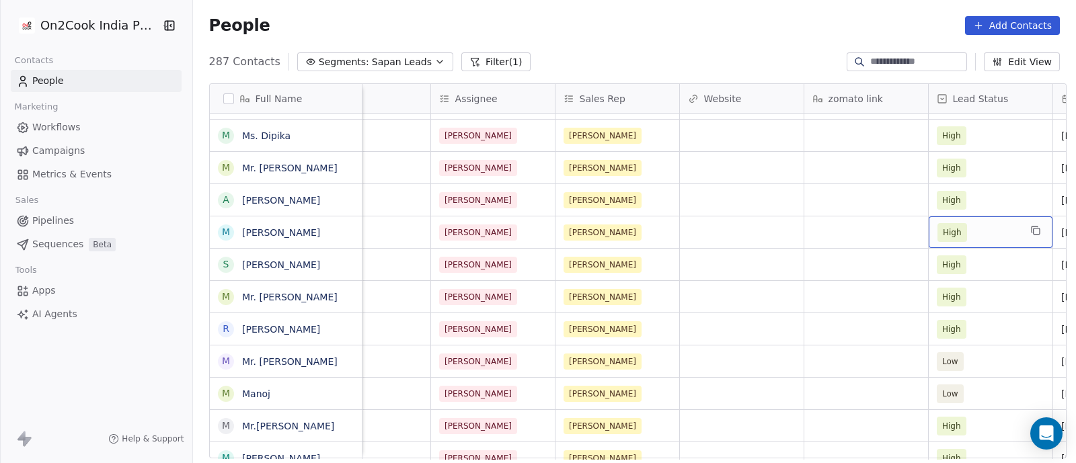
scroll to position [0, 1424]
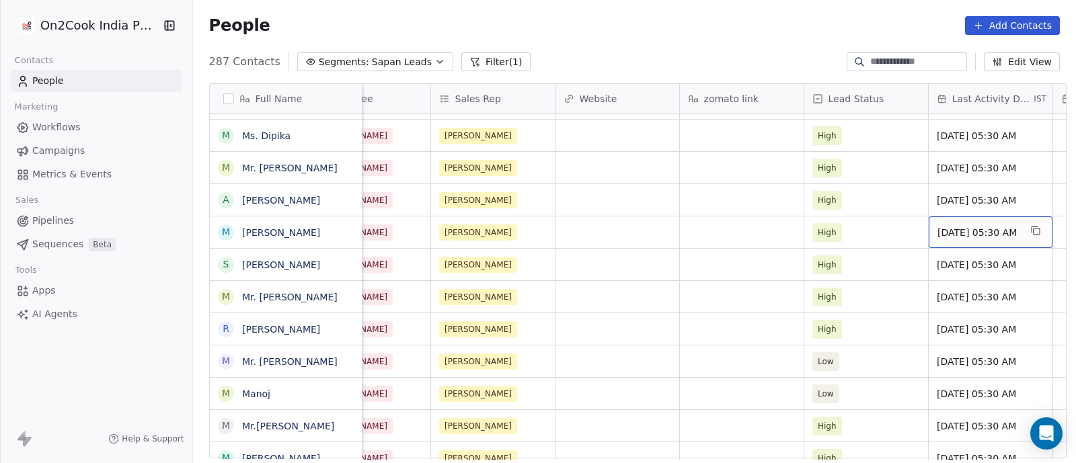
click at [935, 239] on div "[DATE] 05:30 AM" at bounding box center [991, 233] width 124 height 32
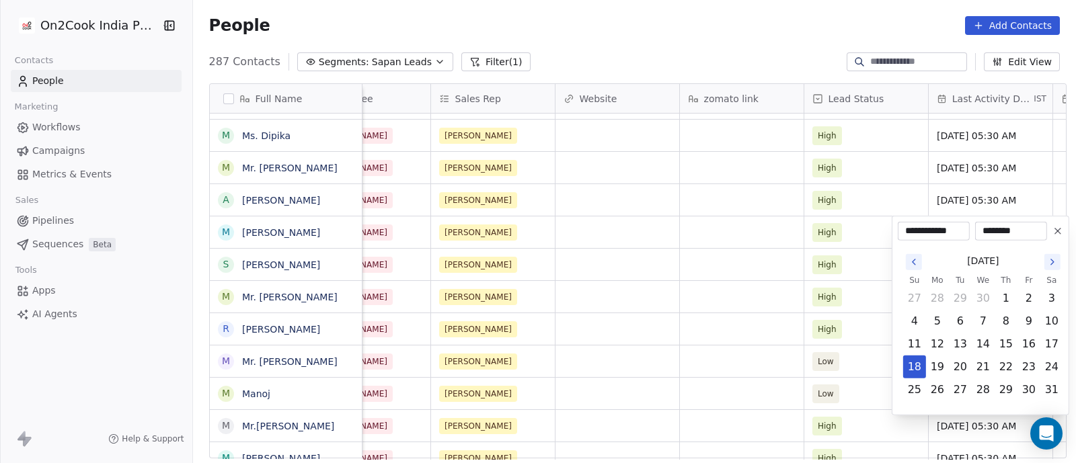
click at [1051, 262] on icon "Go to the Next Month" at bounding box center [1052, 262] width 11 height 11
click at [979, 371] on button "24" at bounding box center [984, 367] width 22 height 22
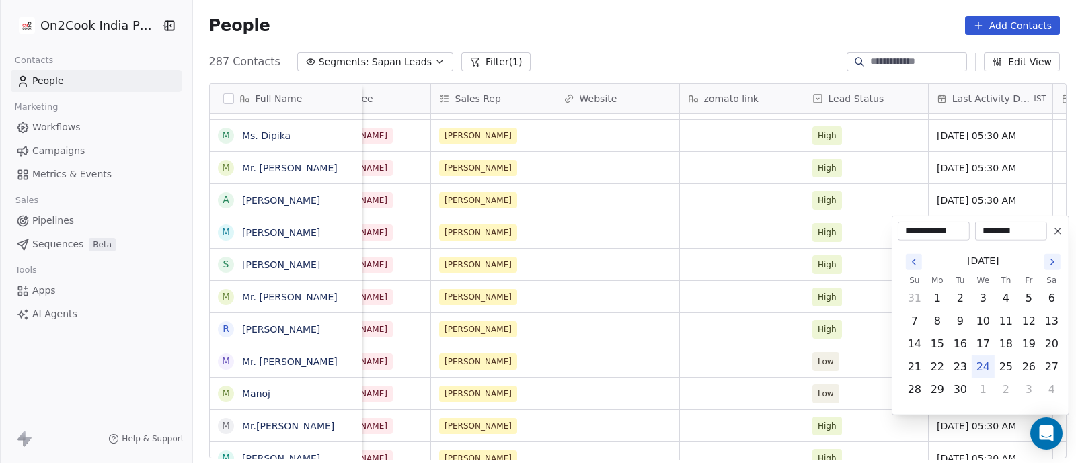
type input "**********"
click at [739, 315] on html "On2Cook India Pvt. Ltd. Contacts People Marketing Workflows Campaigns Metrics &…" at bounding box center [538, 231] width 1076 height 463
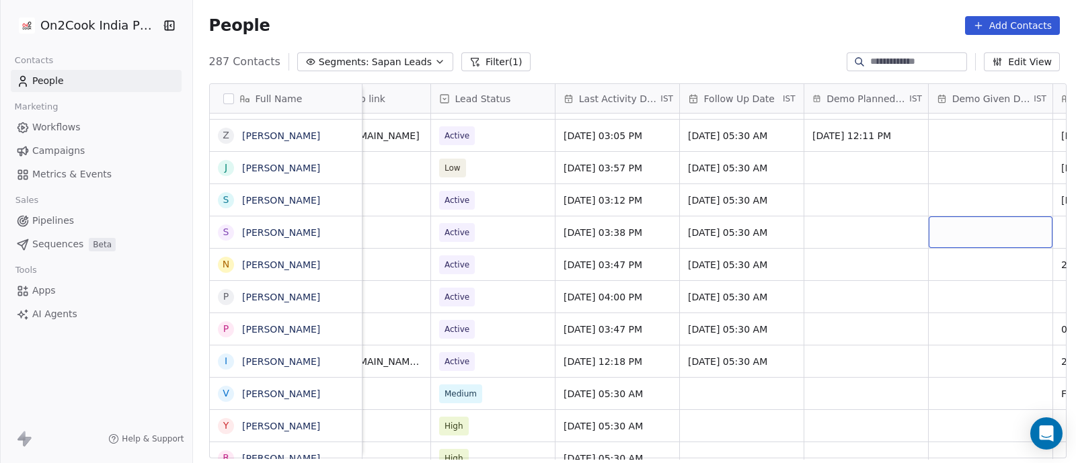
scroll to position [0, 1922]
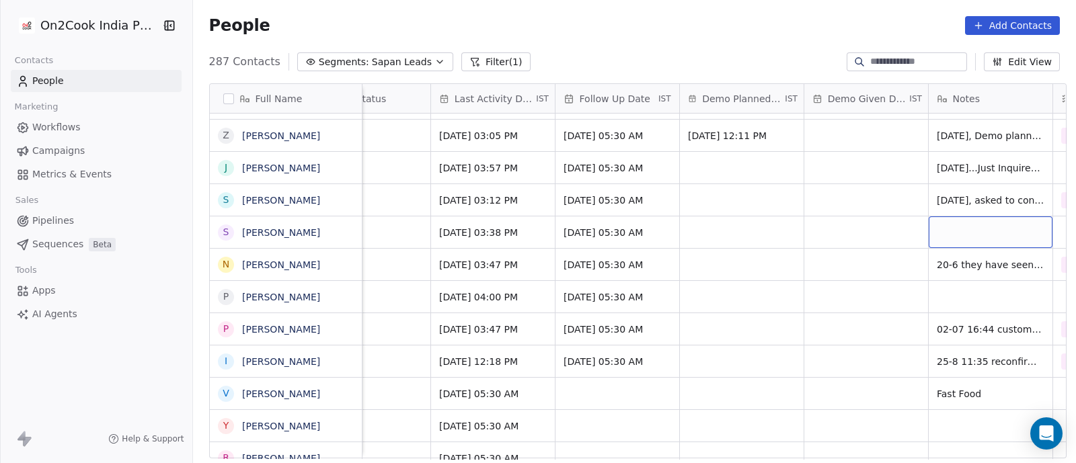
click at [952, 230] on div "grid" at bounding box center [991, 233] width 124 height 32
click at [964, 228] on textarea "**********" at bounding box center [984, 238] width 122 height 42
click at [960, 244] on textarea "**********" at bounding box center [984, 238] width 122 height 42
type textarea "**********"
